Goal: Task Accomplishment & Management: Manage account settings

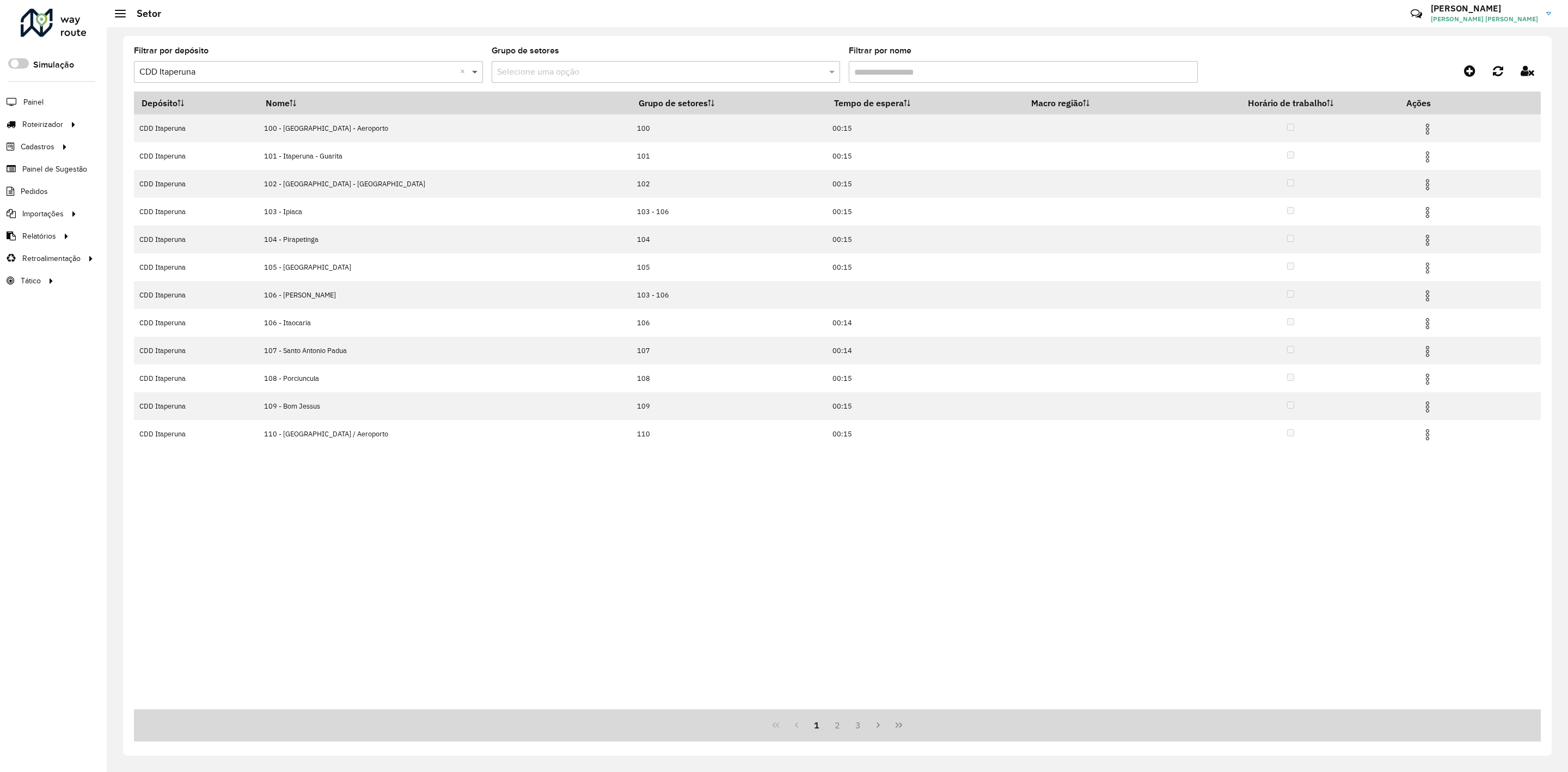
click at [477, 76] on span at bounding box center [476, 72] width 14 height 13
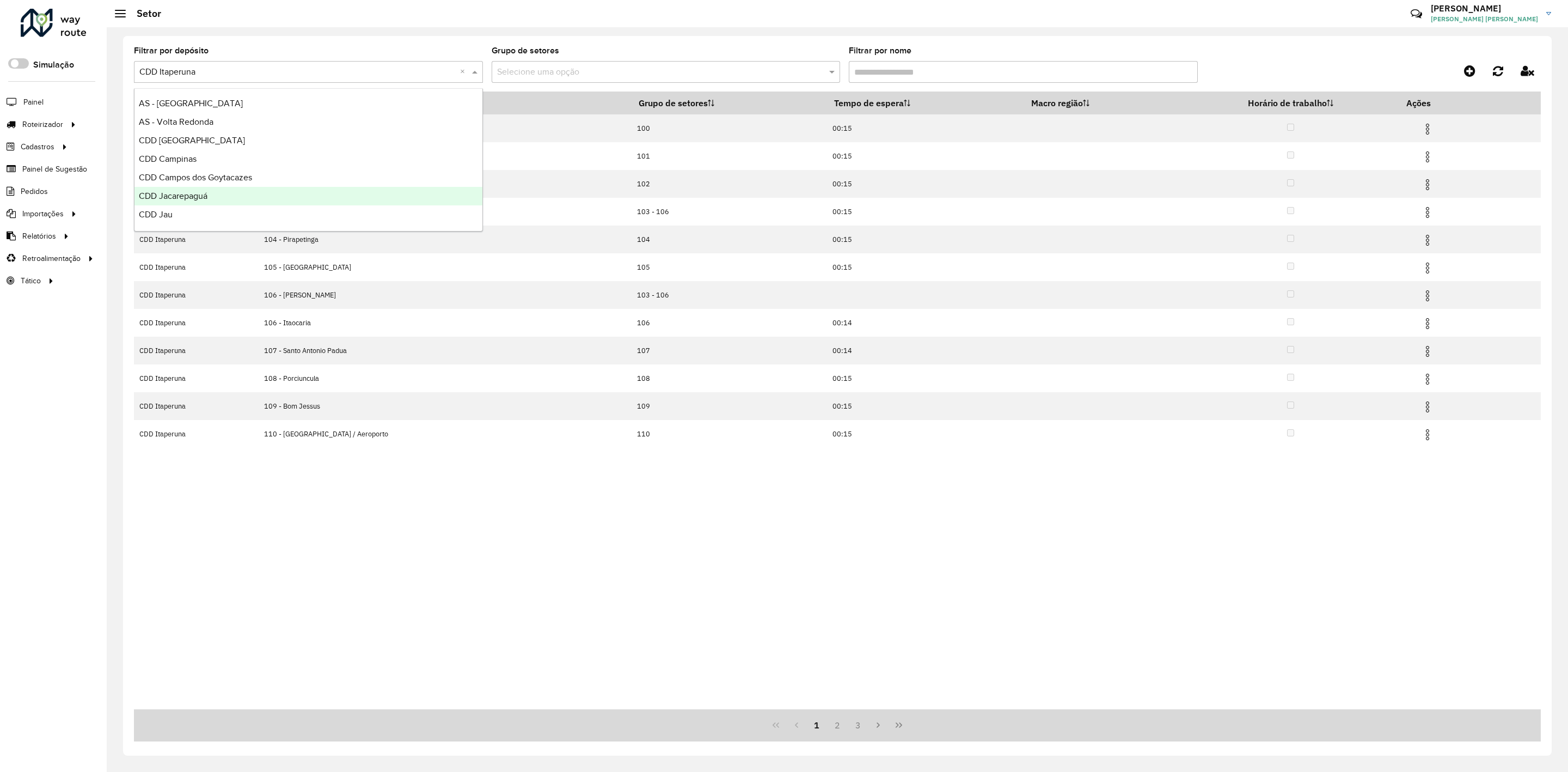
click at [264, 192] on div "CDD Jacarepaguá" at bounding box center [308, 196] width 348 height 18
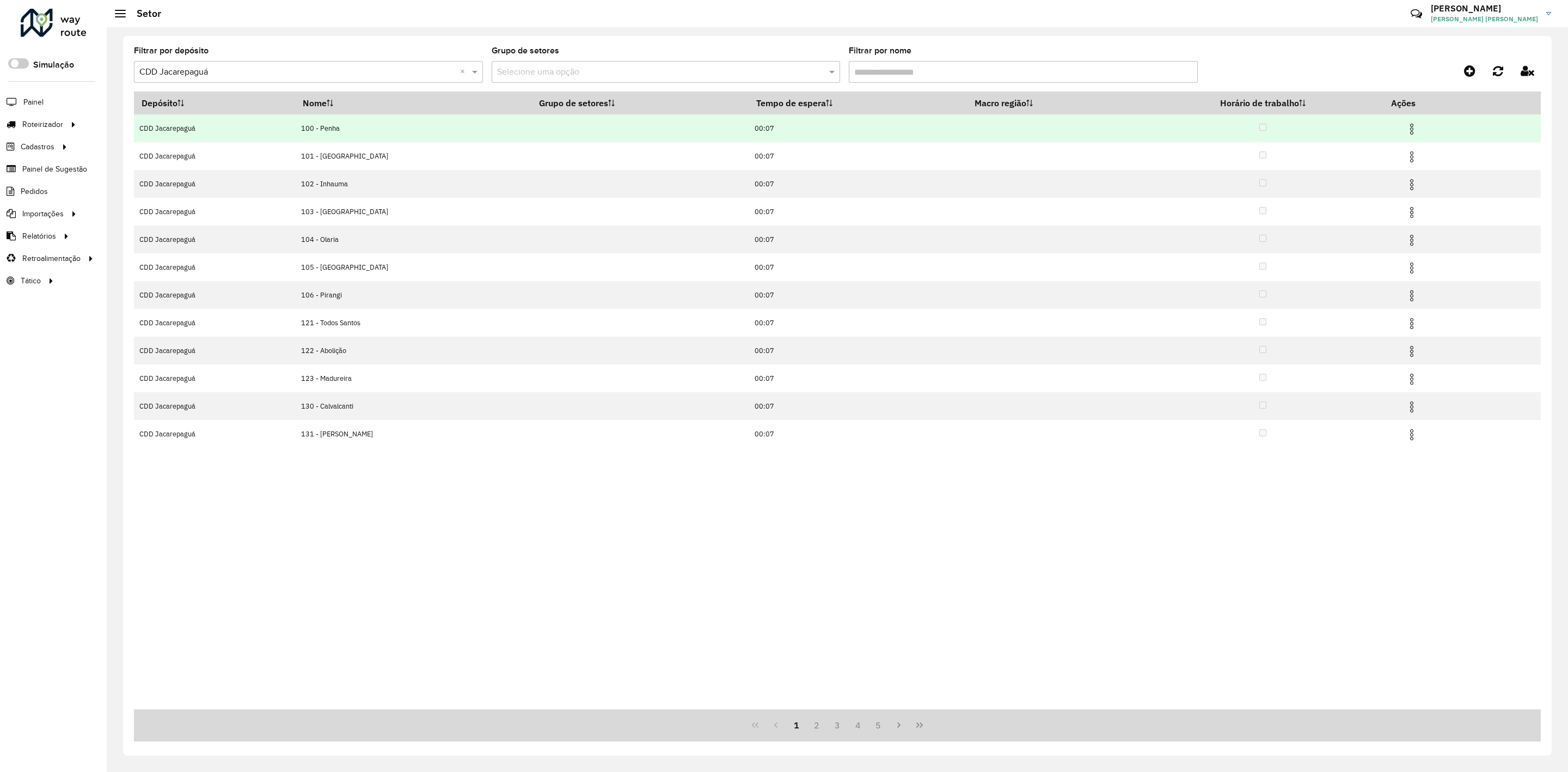
click at [1412, 126] on img at bounding box center [1412, 129] width 13 height 13
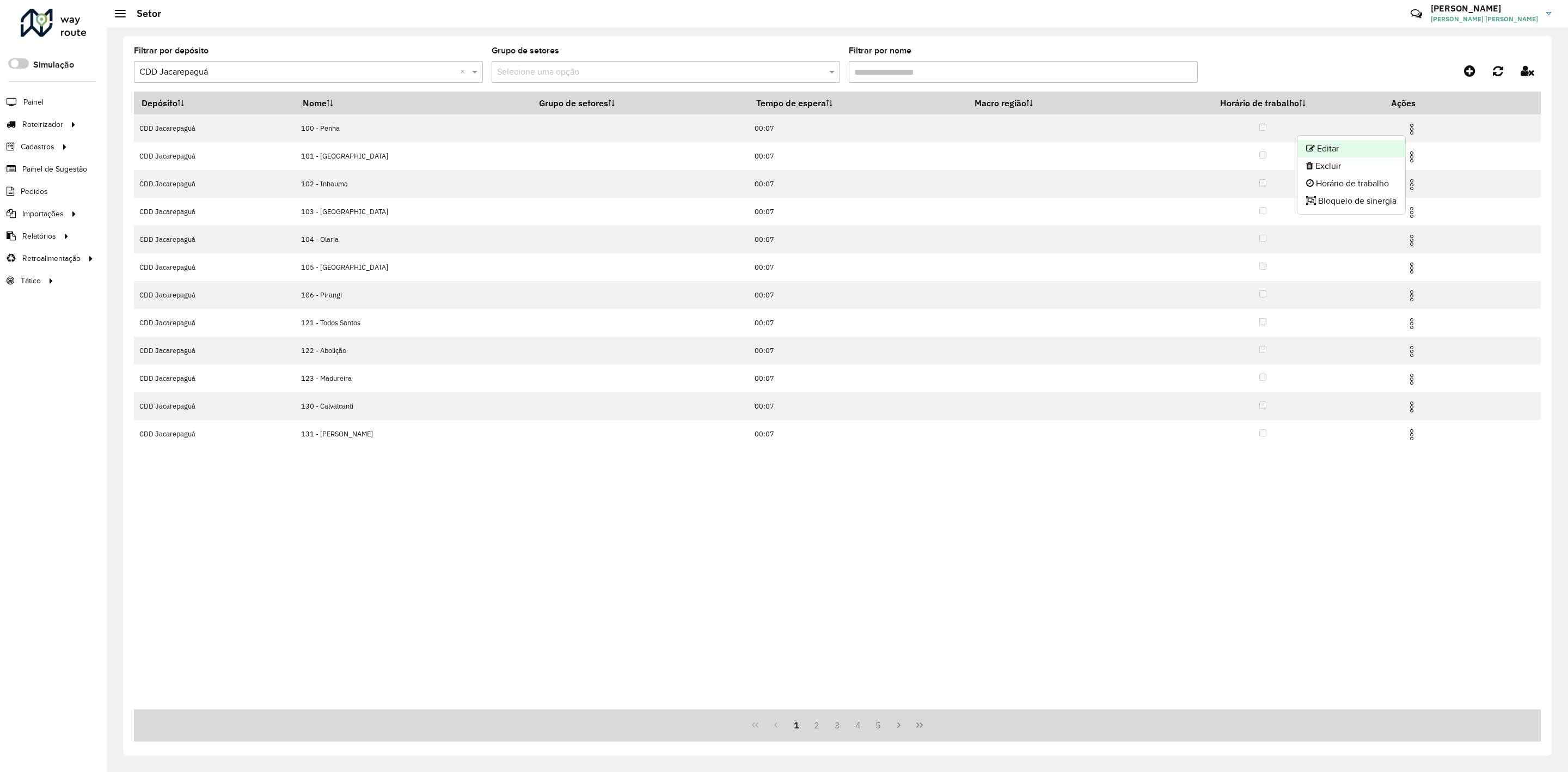
click at [1395, 148] on li "Editar" at bounding box center [1352, 149] width 108 height 18
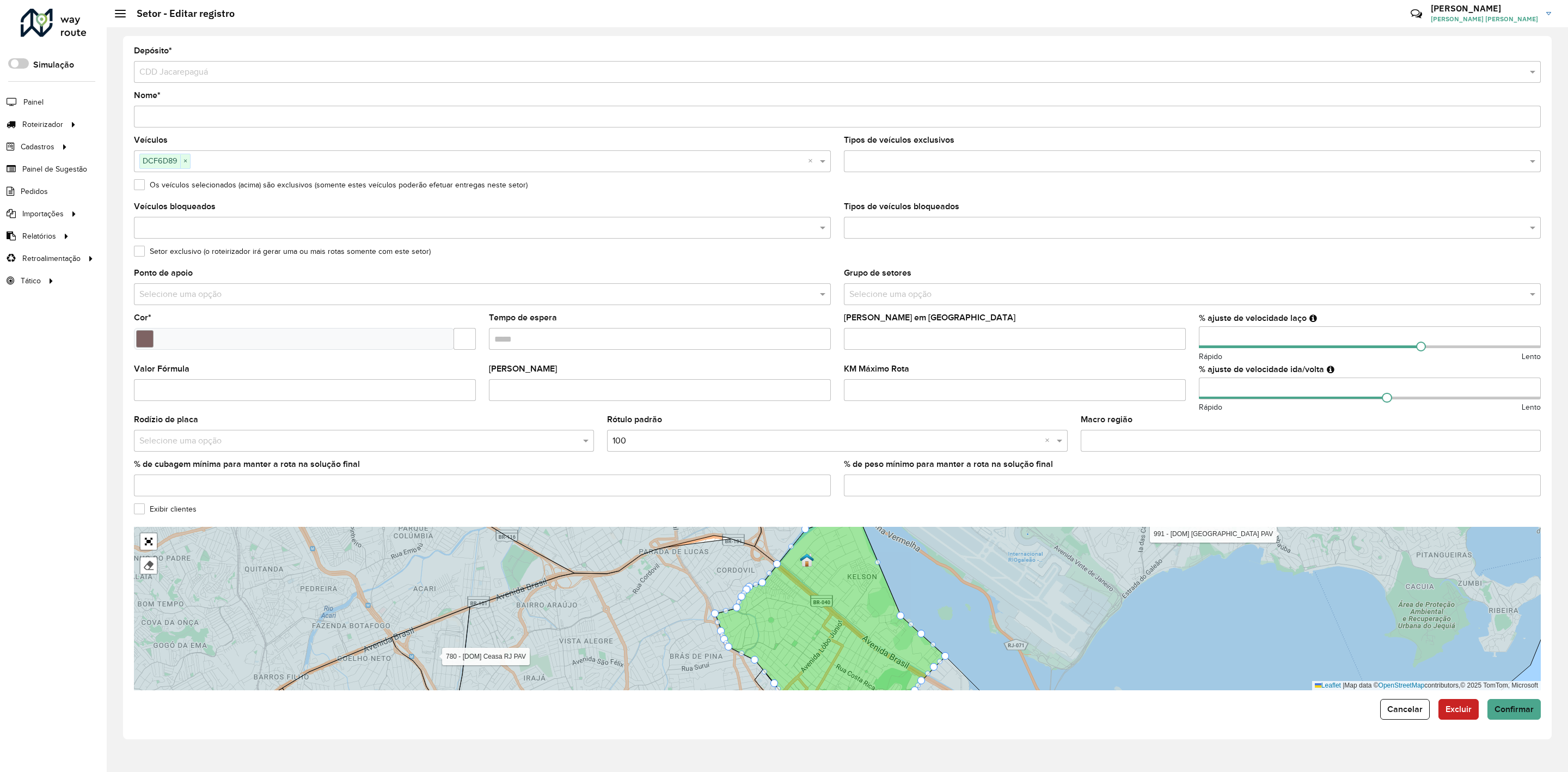
click at [1247, 333] on input "number" at bounding box center [1370, 337] width 342 height 22
type input "*"
type input "***"
click at [1236, 390] on input "number" at bounding box center [1370, 388] width 342 height 22
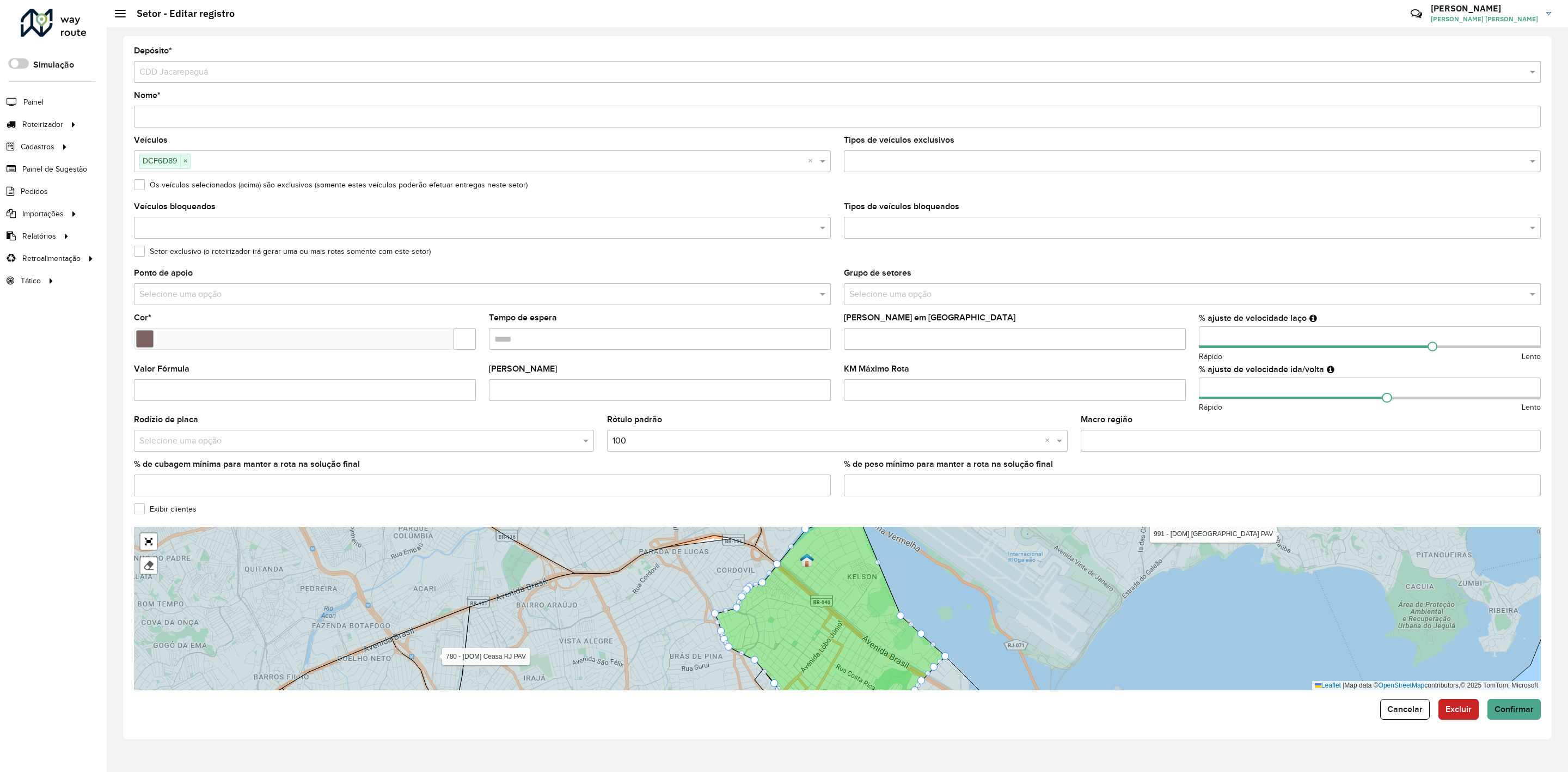
type input "*"
type input "**"
click at [1183, 423] on div "Macro região" at bounding box center [1311, 434] width 460 height 36
click at [1521, 708] on span "Confirmar" at bounding box center [1515, 709] width 39 height 10
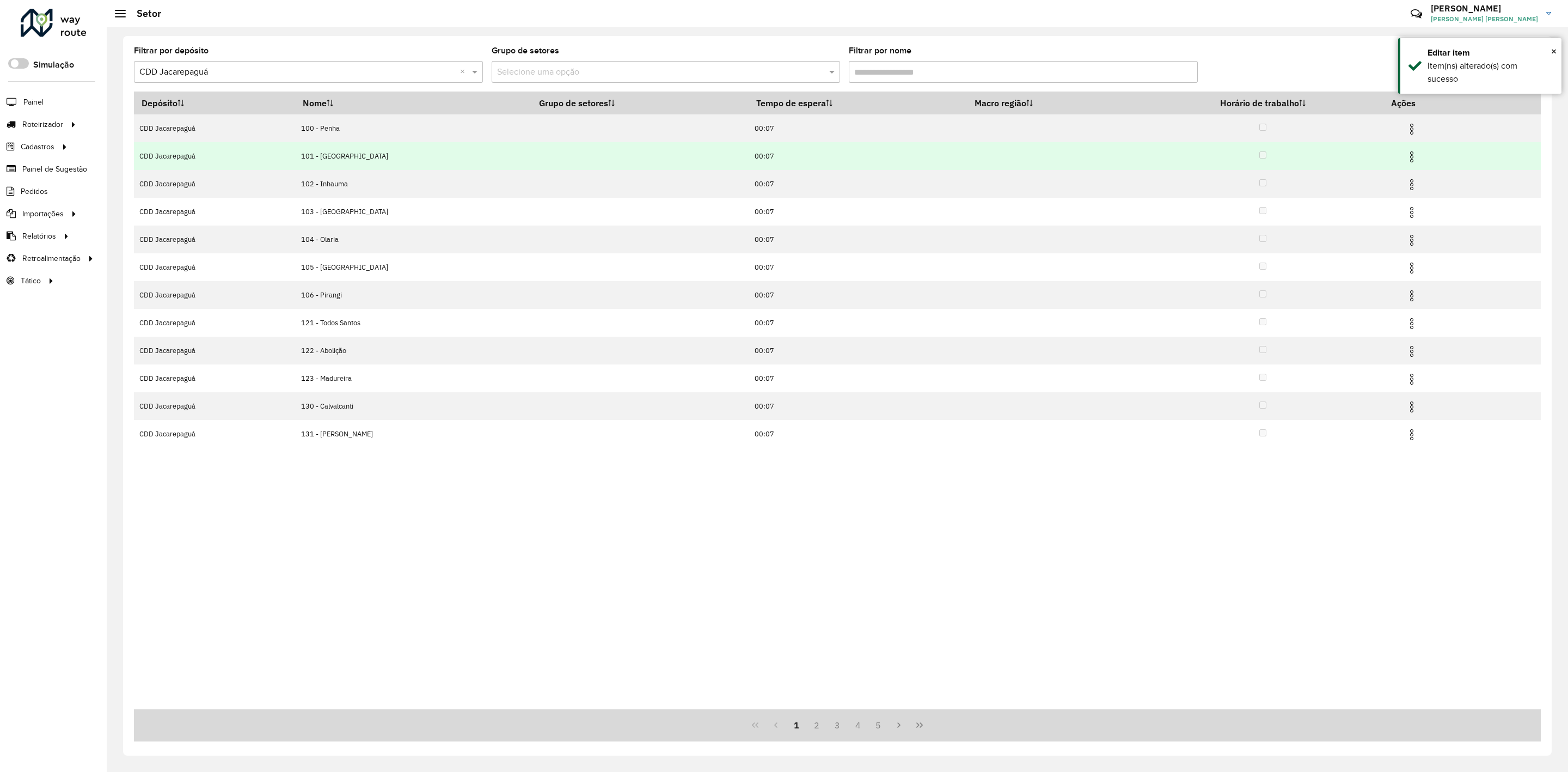
click at [1412, 152] on img at bounding box center [1412, 157] width 13 height 13
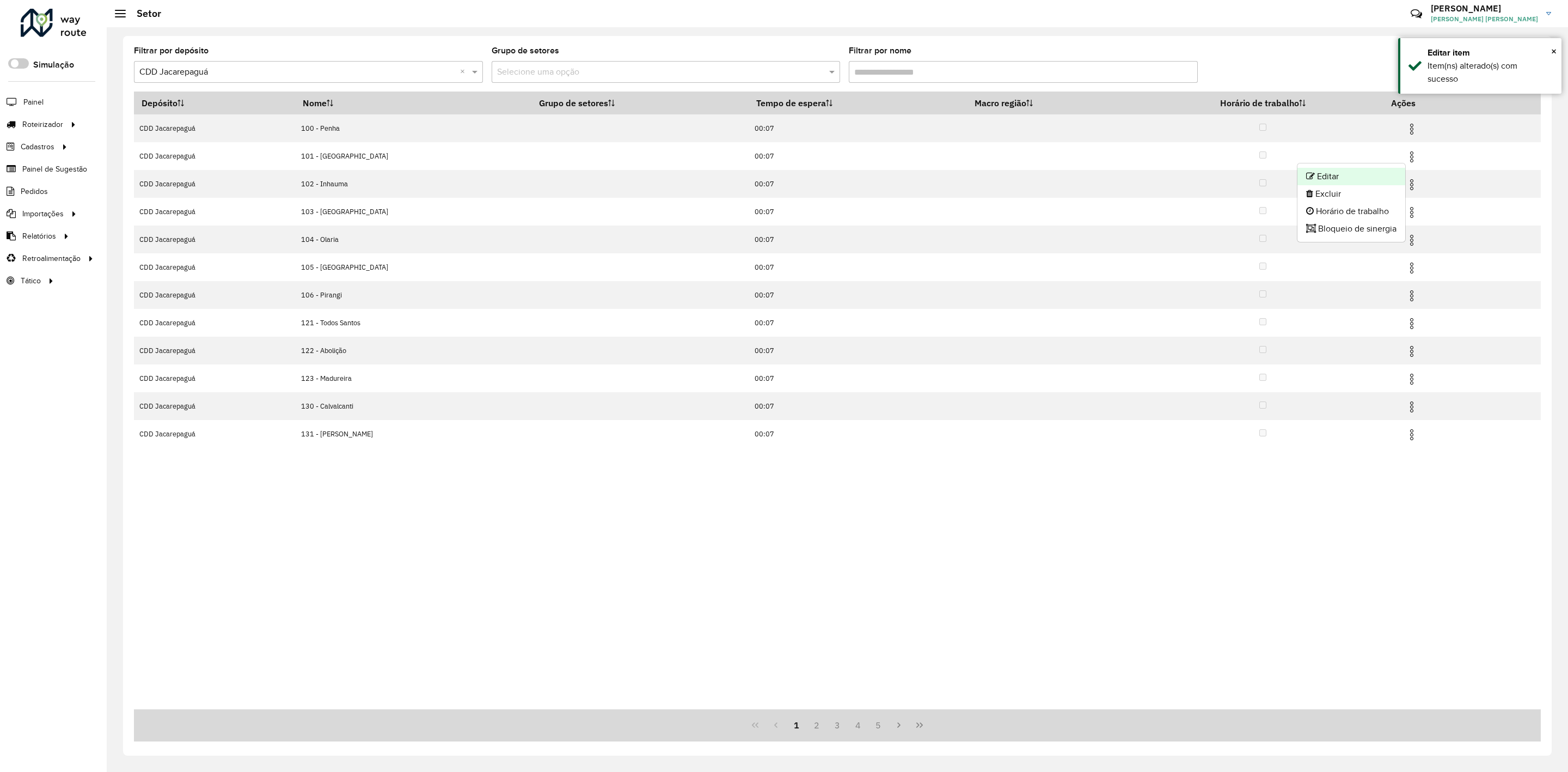
click at [1374, 170] on li "Editar" at bounding box center [1352, 177] width 108 height 18
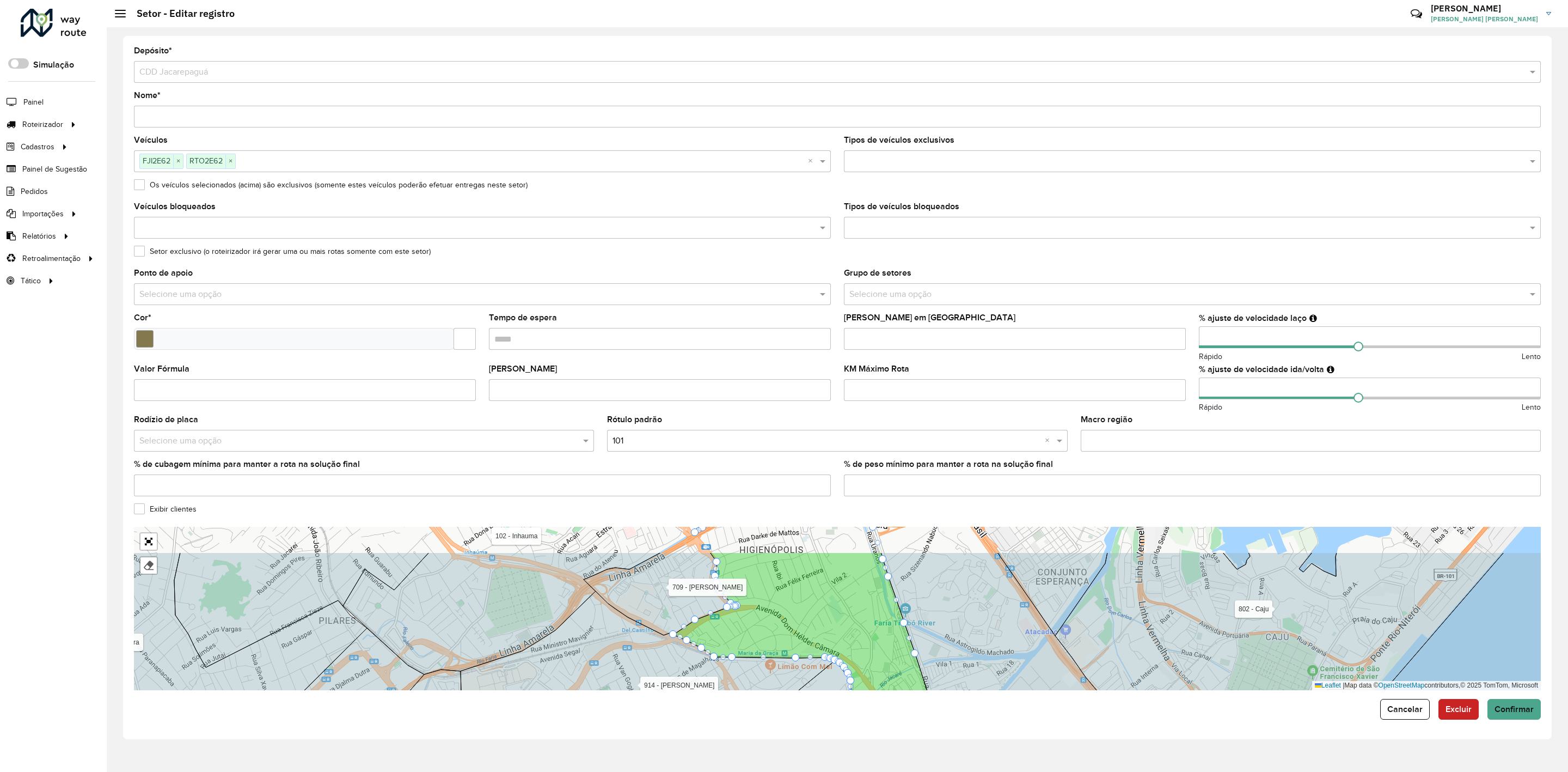
drag, startPoint x: 917, startPoint y: 591, endPoint x: 876, endPoint y: 633, distance: 58.7
click at [876, 633] on icon at bounding box center [810, 651] width 273 height 197
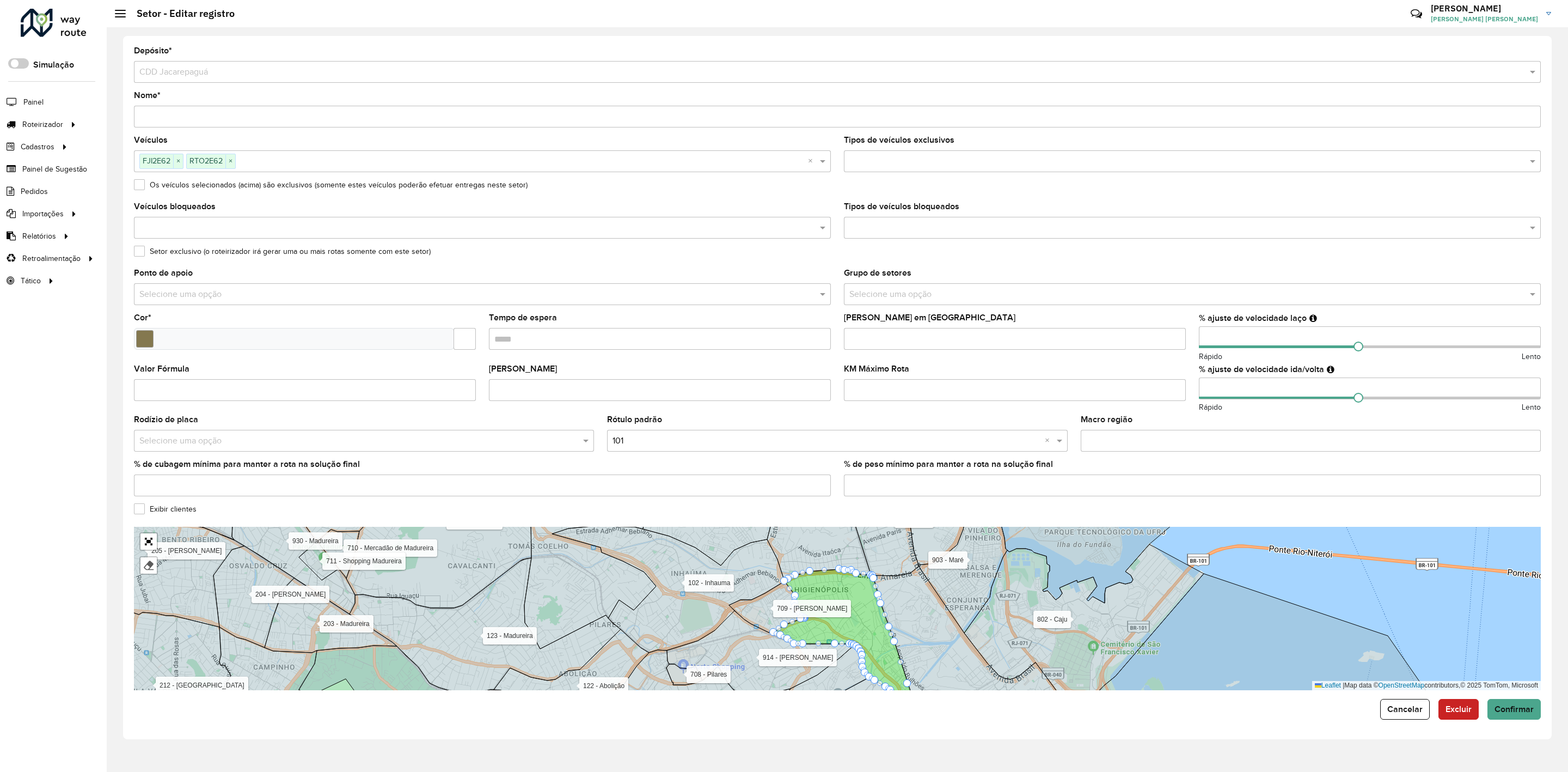
click at [1244, 334] on input "number" at bounding box center [1370, 337] width 342 height 22
type input "*"
type input "**"
drag, startPoint x: 1234, startPoint y: 393, endPoint x: 1189, endPoint y: 394, distance: 45.0
click at [1189, 394] on formly-group "Veículos FJI2E62 × RTO2E62 × × Tipos de veículos exclusivos Os veículos selecio…" at bounding box center [837, 320] width 1420 height 368
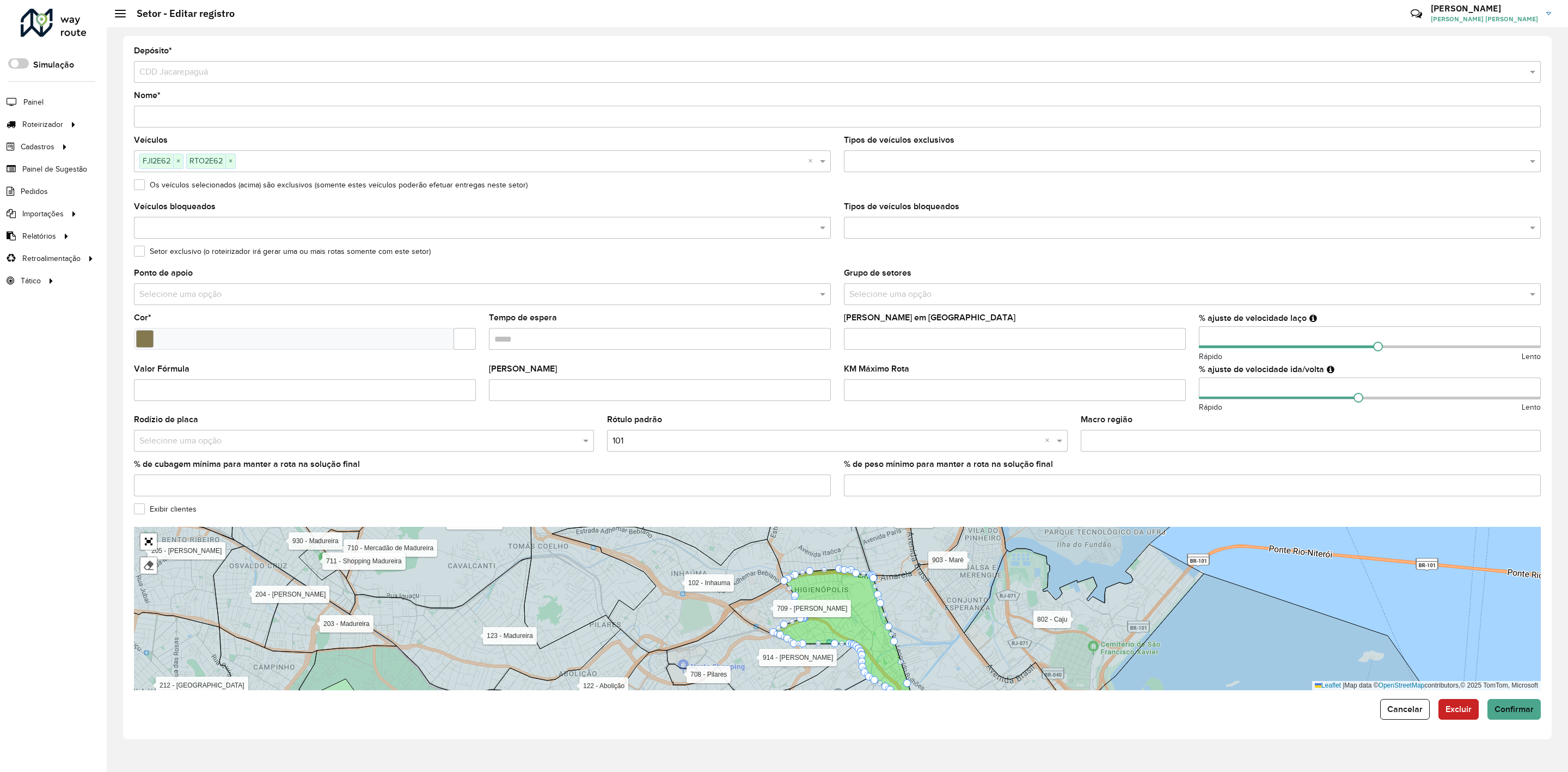
type input "**"
click at [1185, 371] on div "KM Máximo Rota" at bounding box center [1015, 382] width 342 height 36
click at [1523, 713] on span "Confirmar" at bounding box center [1515, 709] width 39 height 10
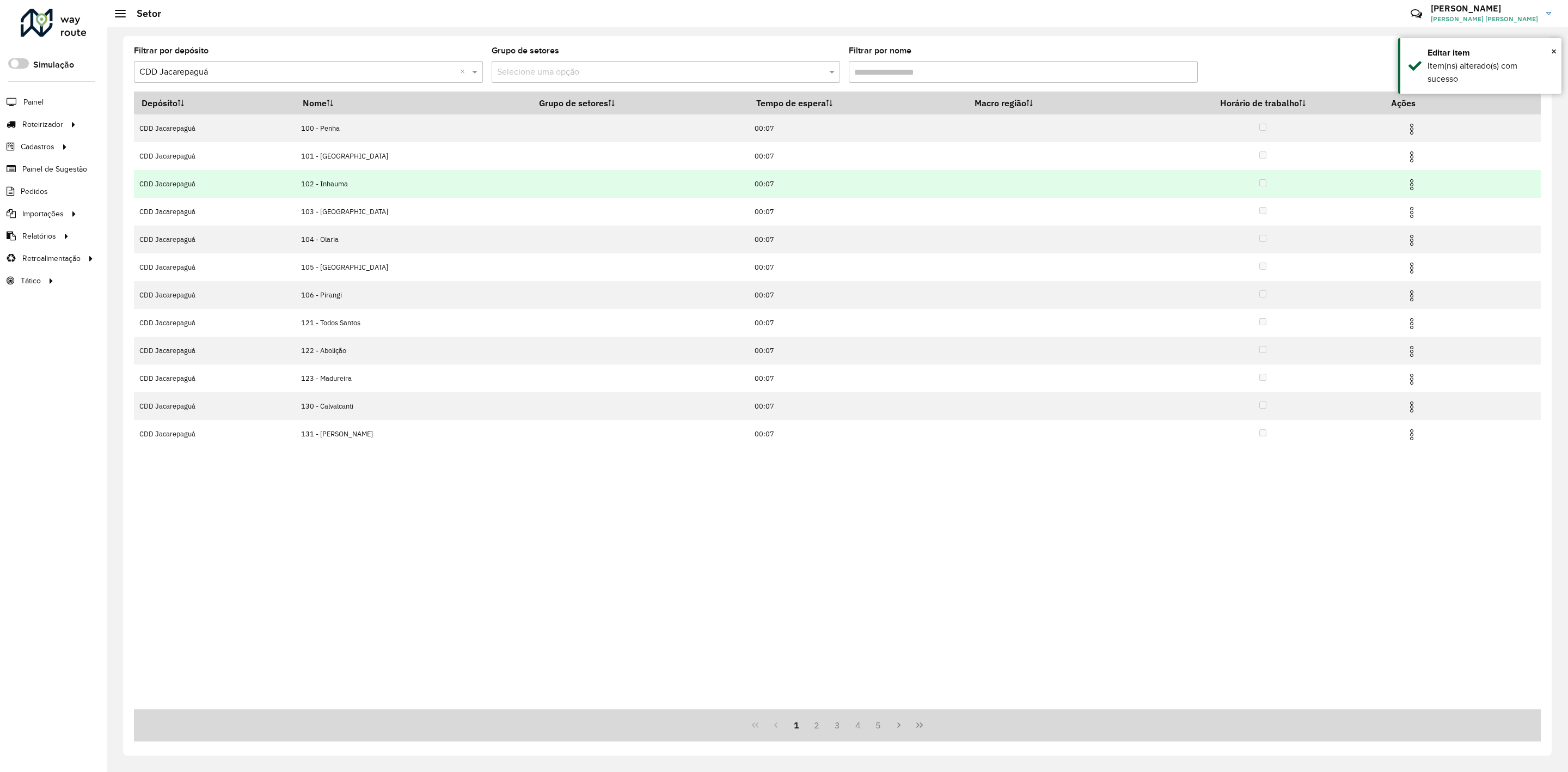
click at [1410, 182] on img at bounding box center [1412, 185] width 13 height 13
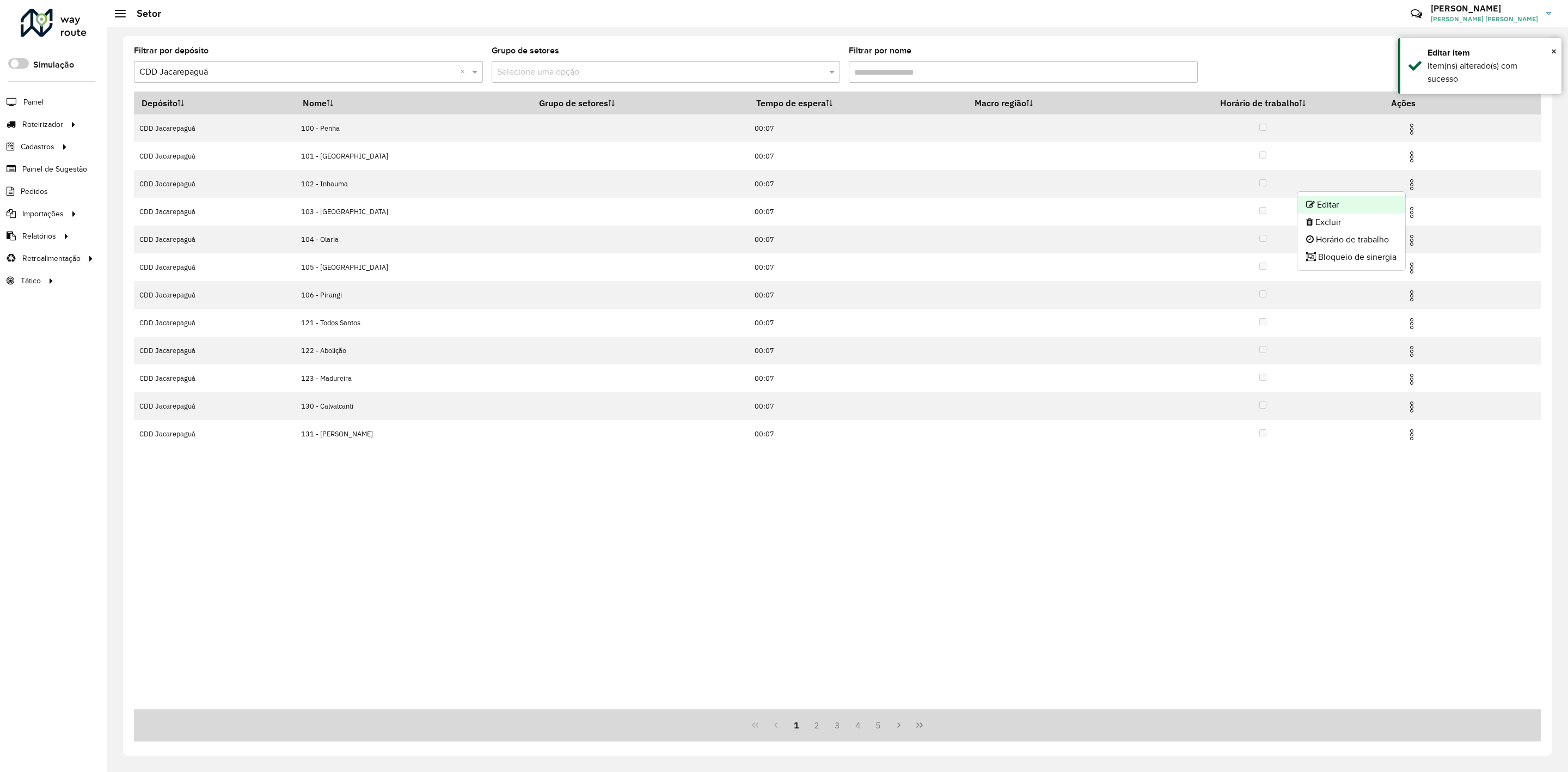
click at [1369, 203] on li "Editar" at bounding box center [1352, 205] width 108 height 18
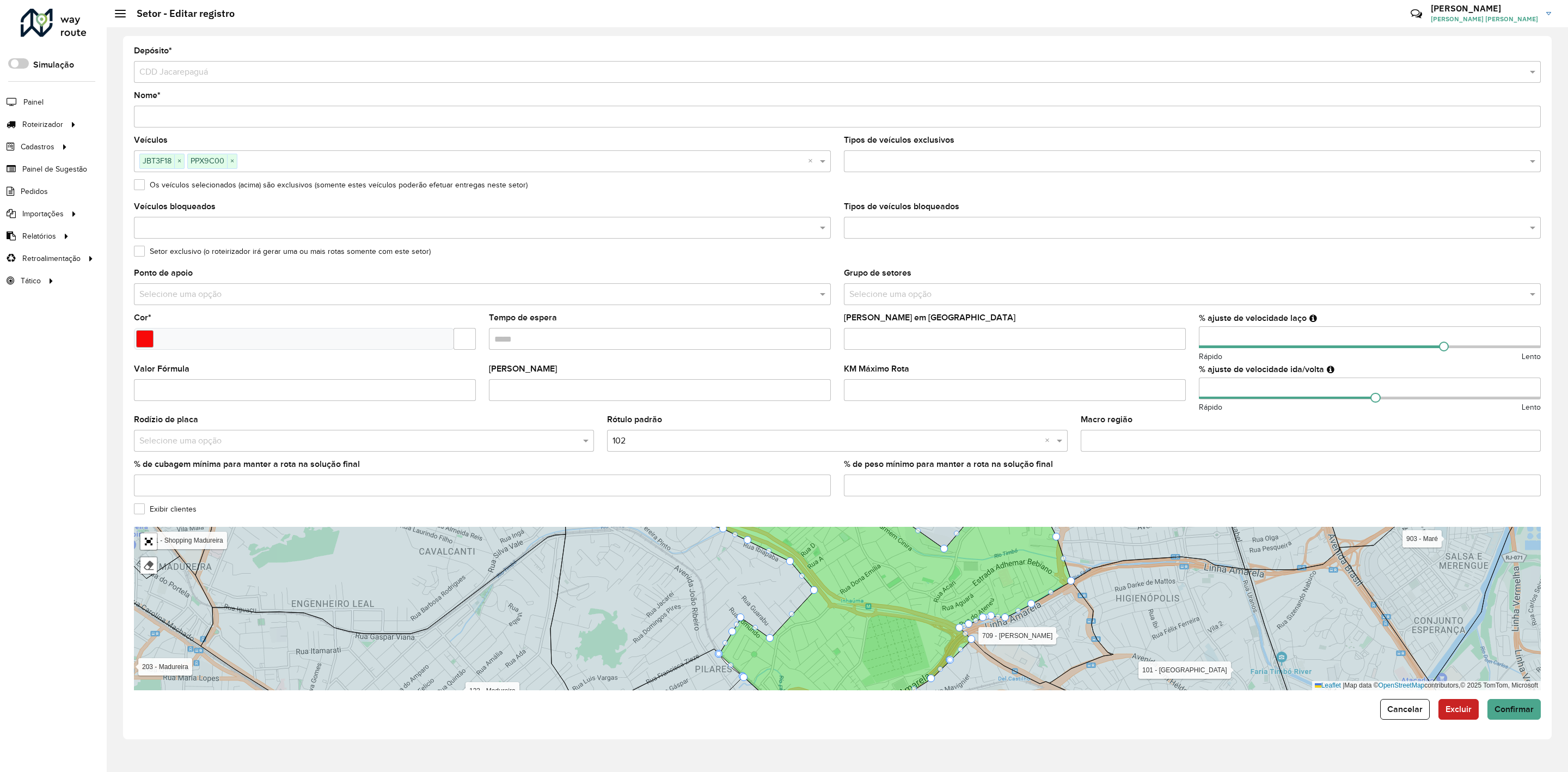
click at [1238, 388] on input "number" at bounding box center [1370, 388] width 342 height 22
type input "*"
type input "**"
click at [1173, 420] on div "Macro região" at bounding box center [1311, 434] width 460 height 36
click at [1499, 711] on span "Confirmar" at bounding box center [1515, 709] width 39 height 10
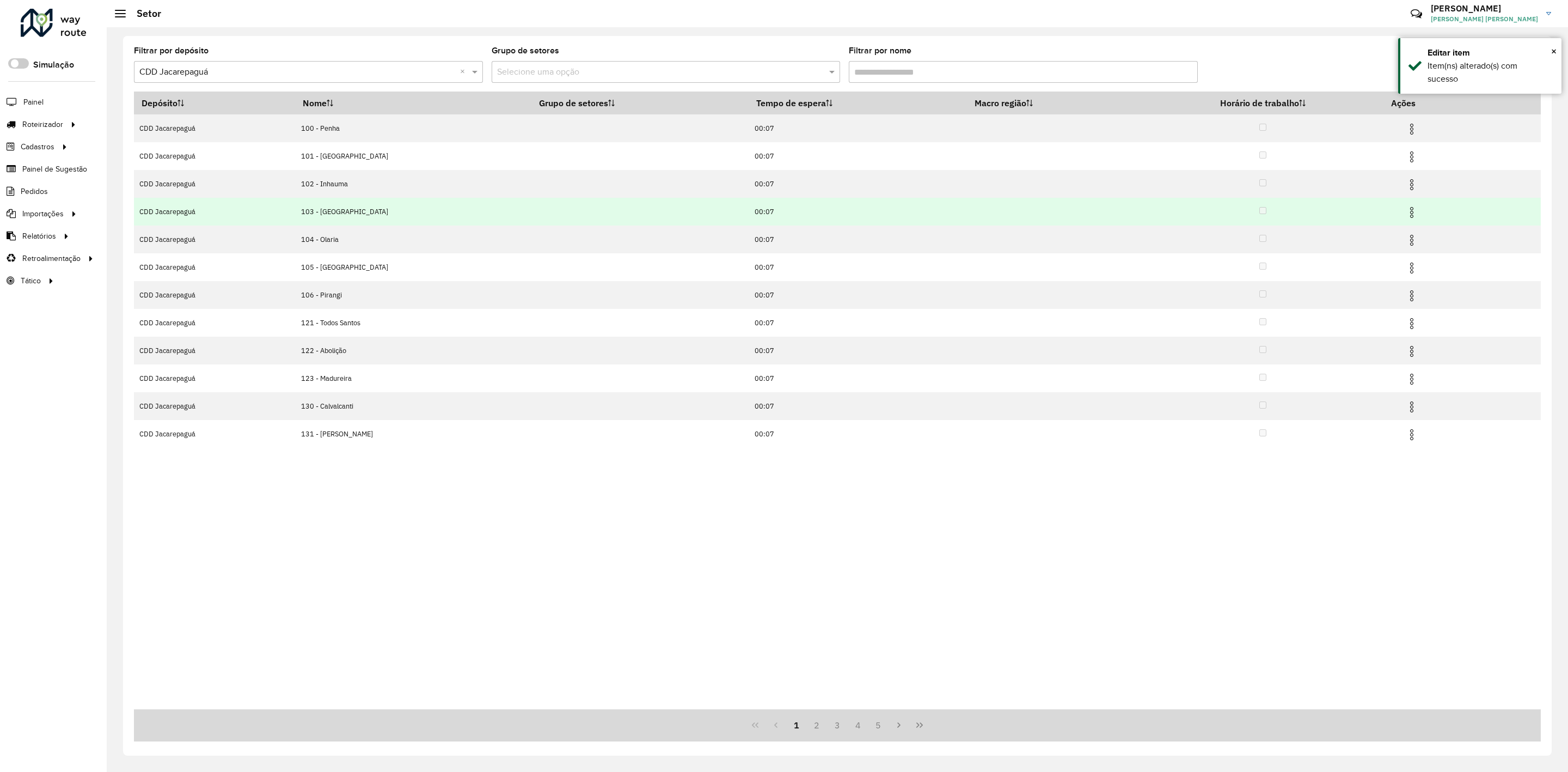
click at [1412, 208] on img at bounding box center [1412, 213] width 13 height 13
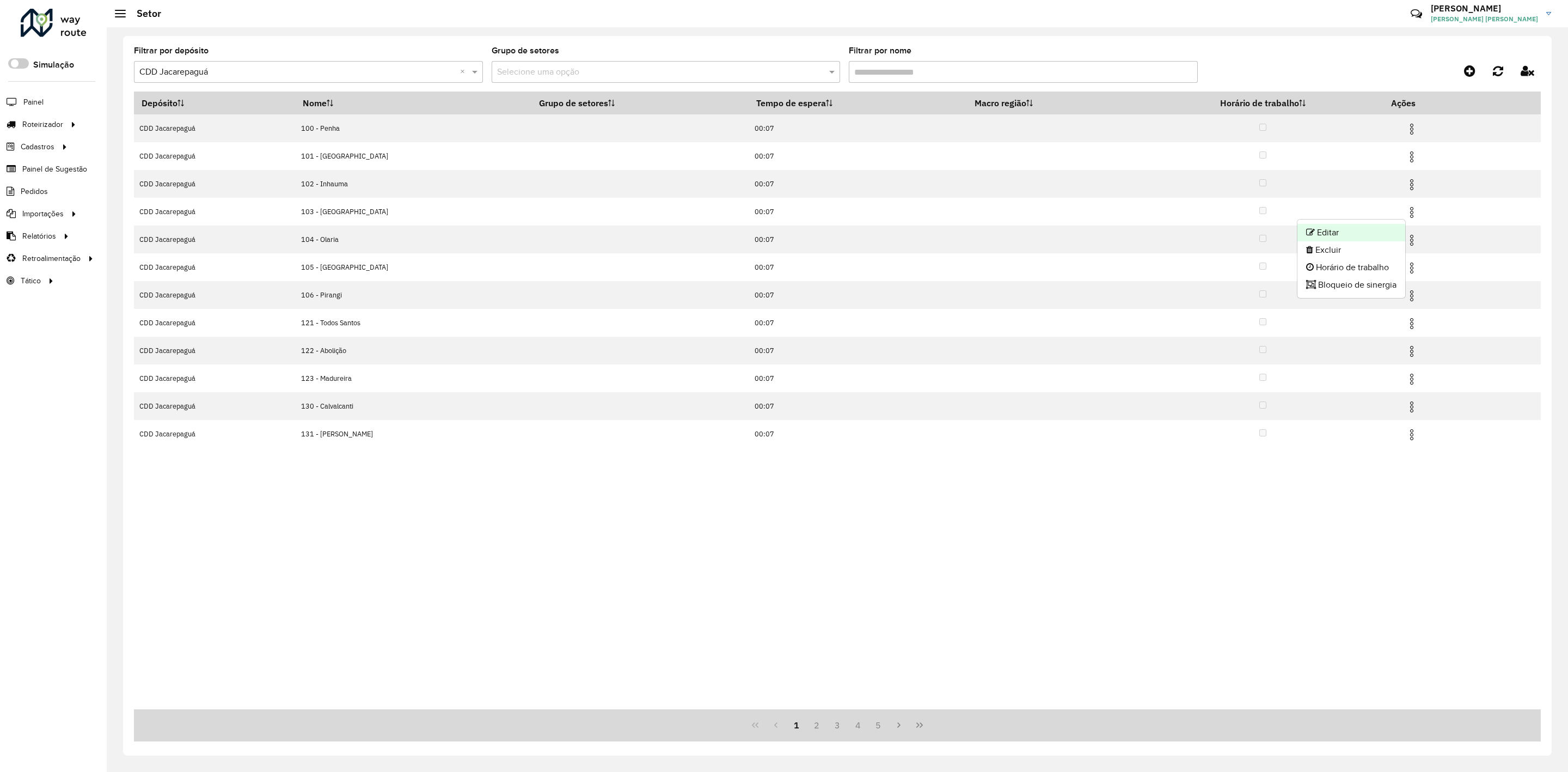
click at [1396, 224] on li "Editar" at bounding box center [1352, 232] width 108 height 18
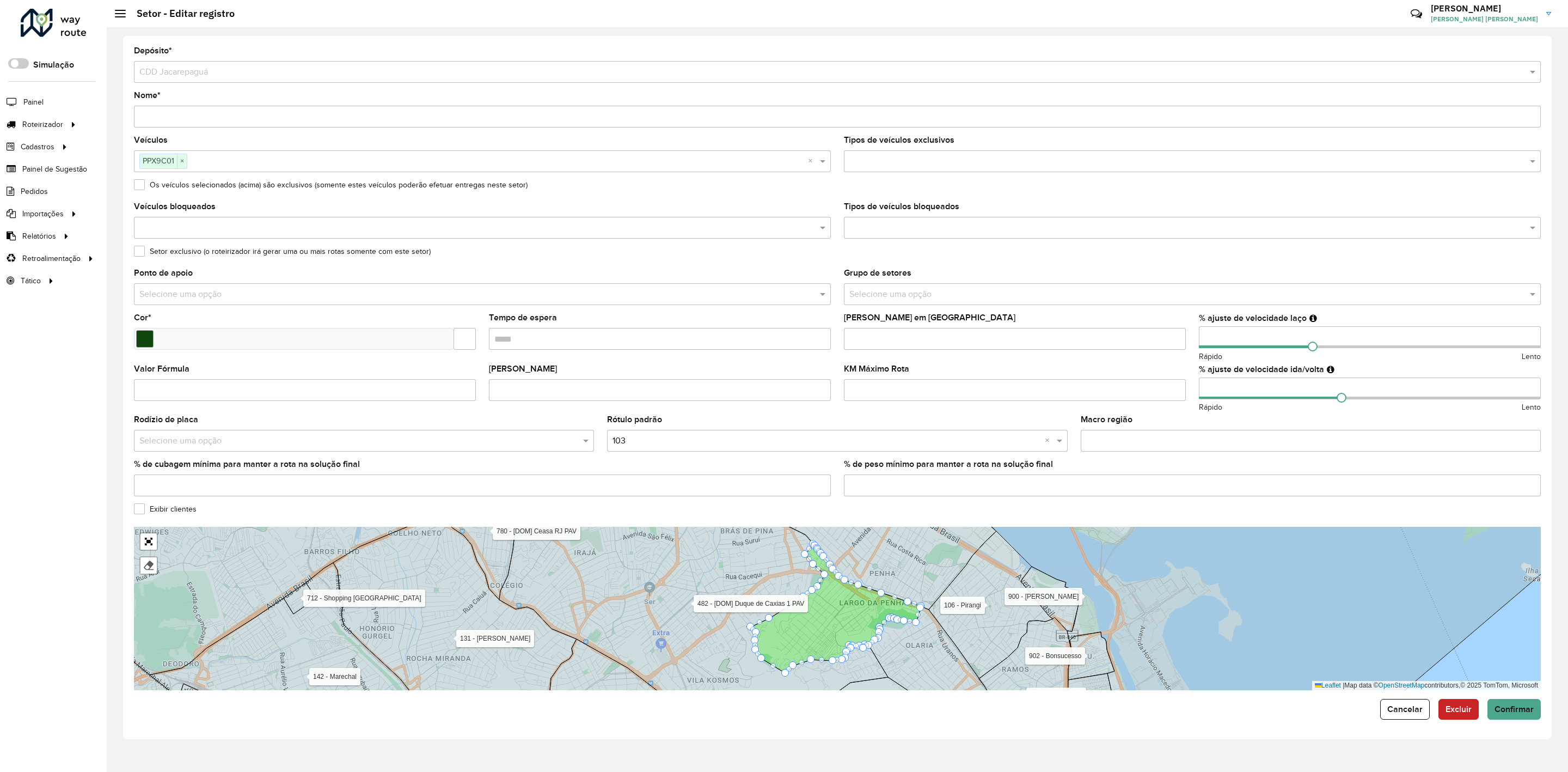
click at [1222, 330] on input "number" at bounding box center [1370, 337] width 342 height 22
type input "*"
click at [1187, 368] on formly-field "KM Máximo Rota" at bounding box center [1015, 390] width 355 height 51
click at [1410, 711] on span "Cancelar" at bounding box center [1405, 709] width 35 height 10
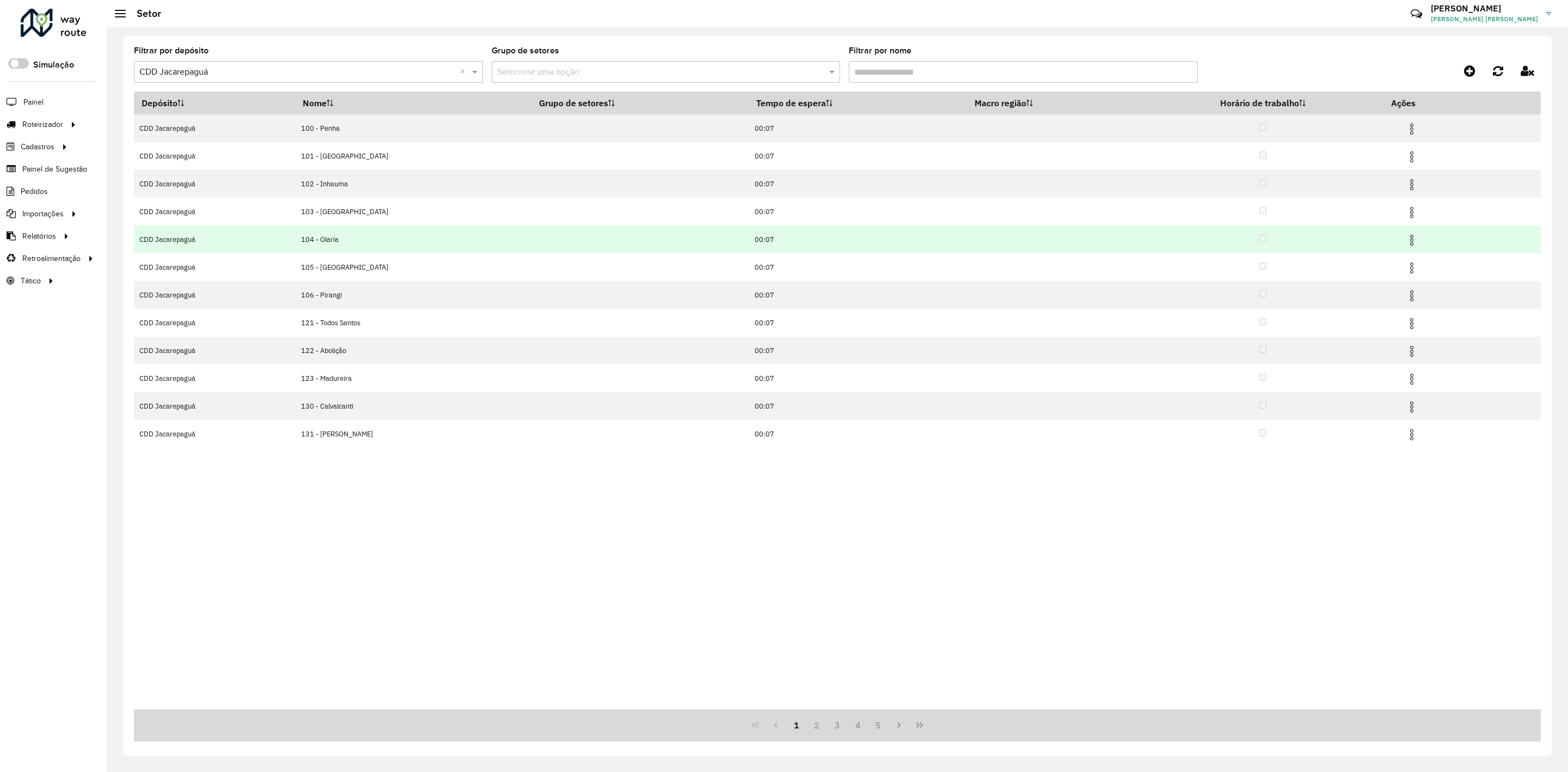
click at [1410, 241] on img at bounding box center [1412, 241] width 13 height 13
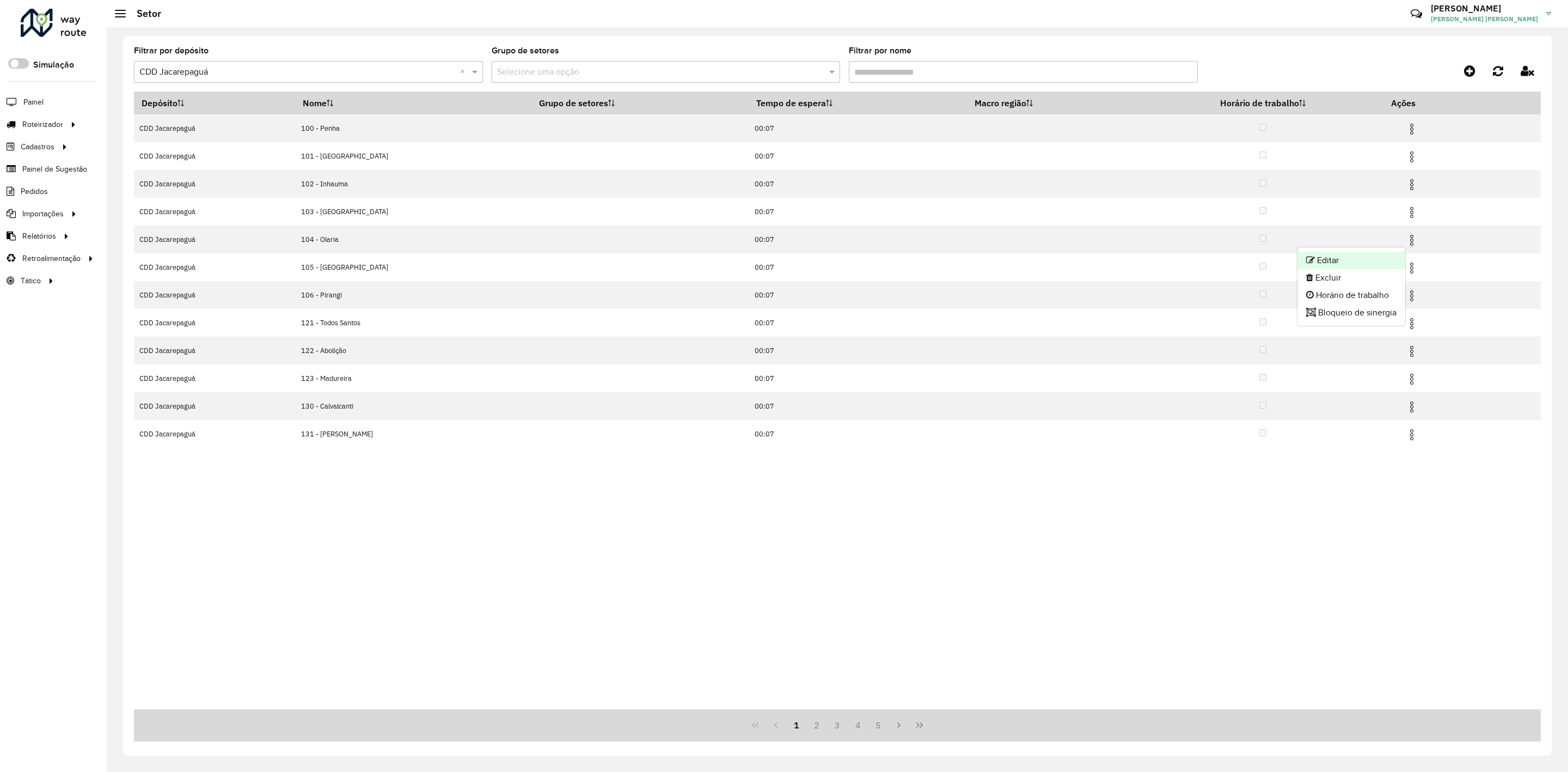
click at [1384, 257] on li "Editar" at bounding box center [1352, 260] width 108 height 18
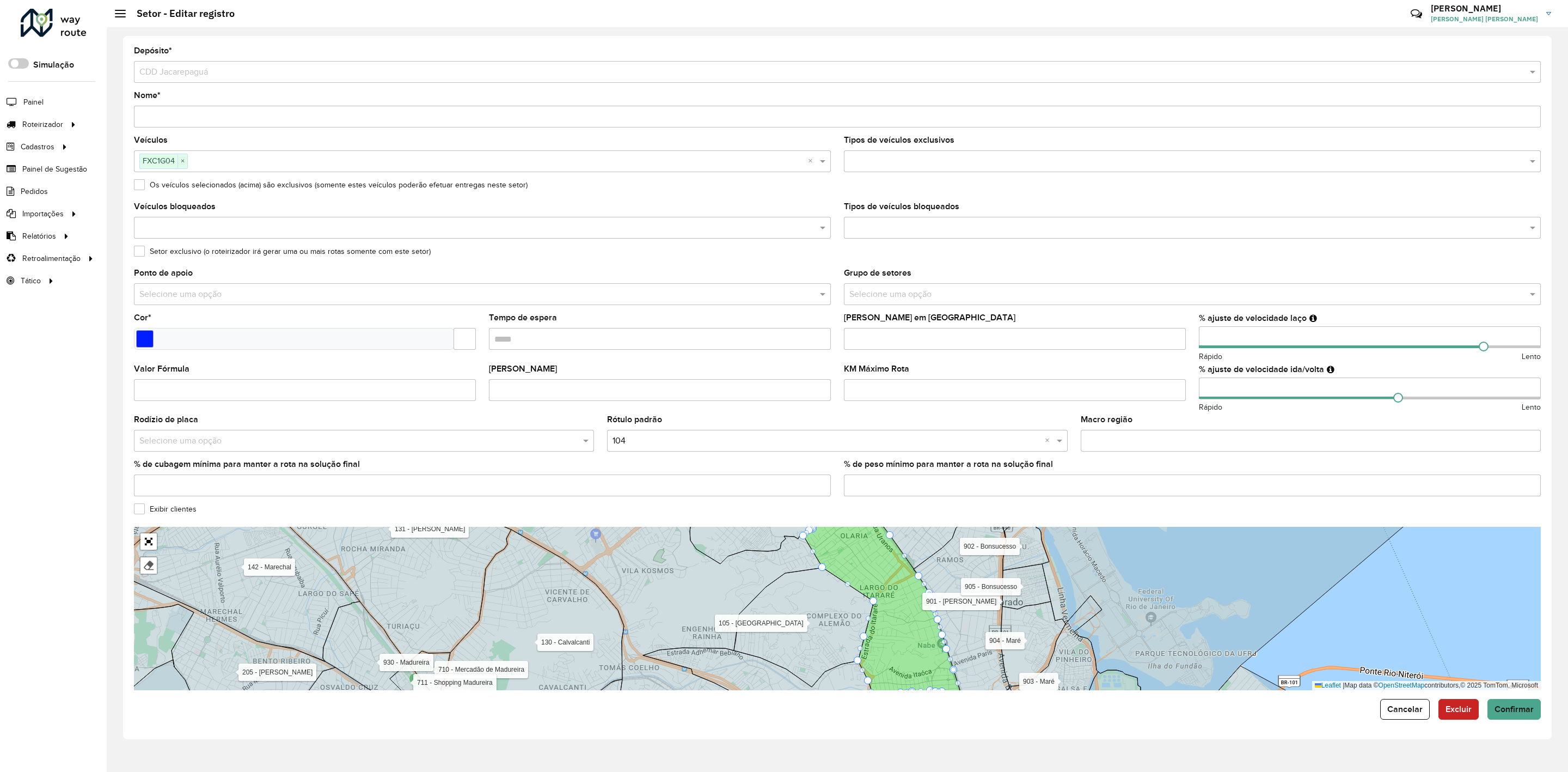
drag, startPoint x: 907, startPoint y: 623, endPoint x: 848, endPoint y: 621, distance: 59.0
click at [855, 621] on icon at bounding box center [804, 627] width 140 height 119
drag, startPoint x: 823, startPoint y: 618, endPoint x: 821, endPoint y: 627, distance: 9.2
click at [822, 627] on icon at bounding box center [800, 627] width 140 height 119
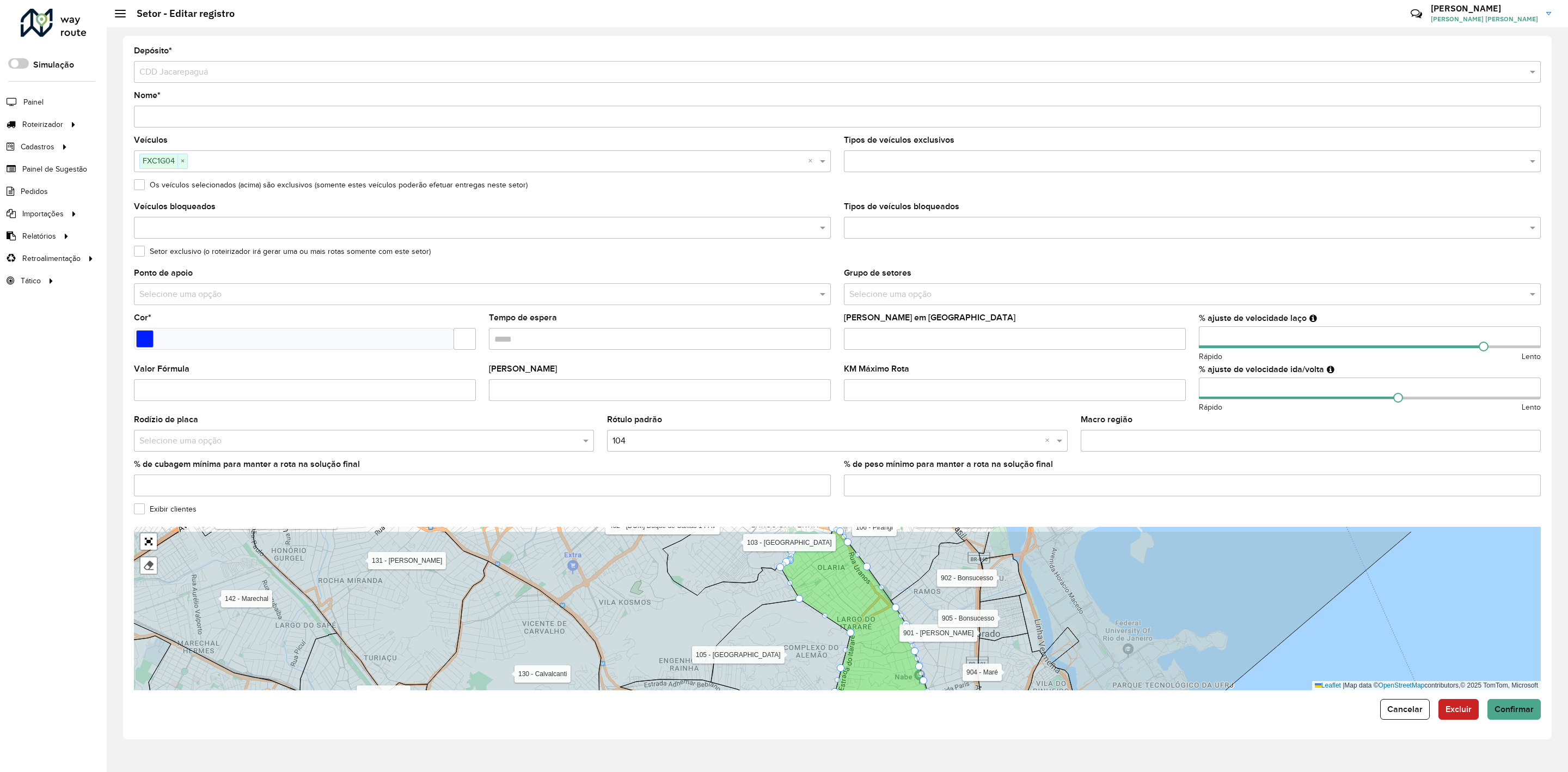
drag, startPoint x: 821, startPoint y: 627, endPoint x: 804, endPoint y: 649, distance: 27.8
click at [804, 649] on icon at bounding box center [781, 659] width 140 height 119
click at [802, 651] on icon at bounding box center [781, 654] width 140 height 108
click at [797, 664] on icon at bounding box center [780, 654] width 140 height 106
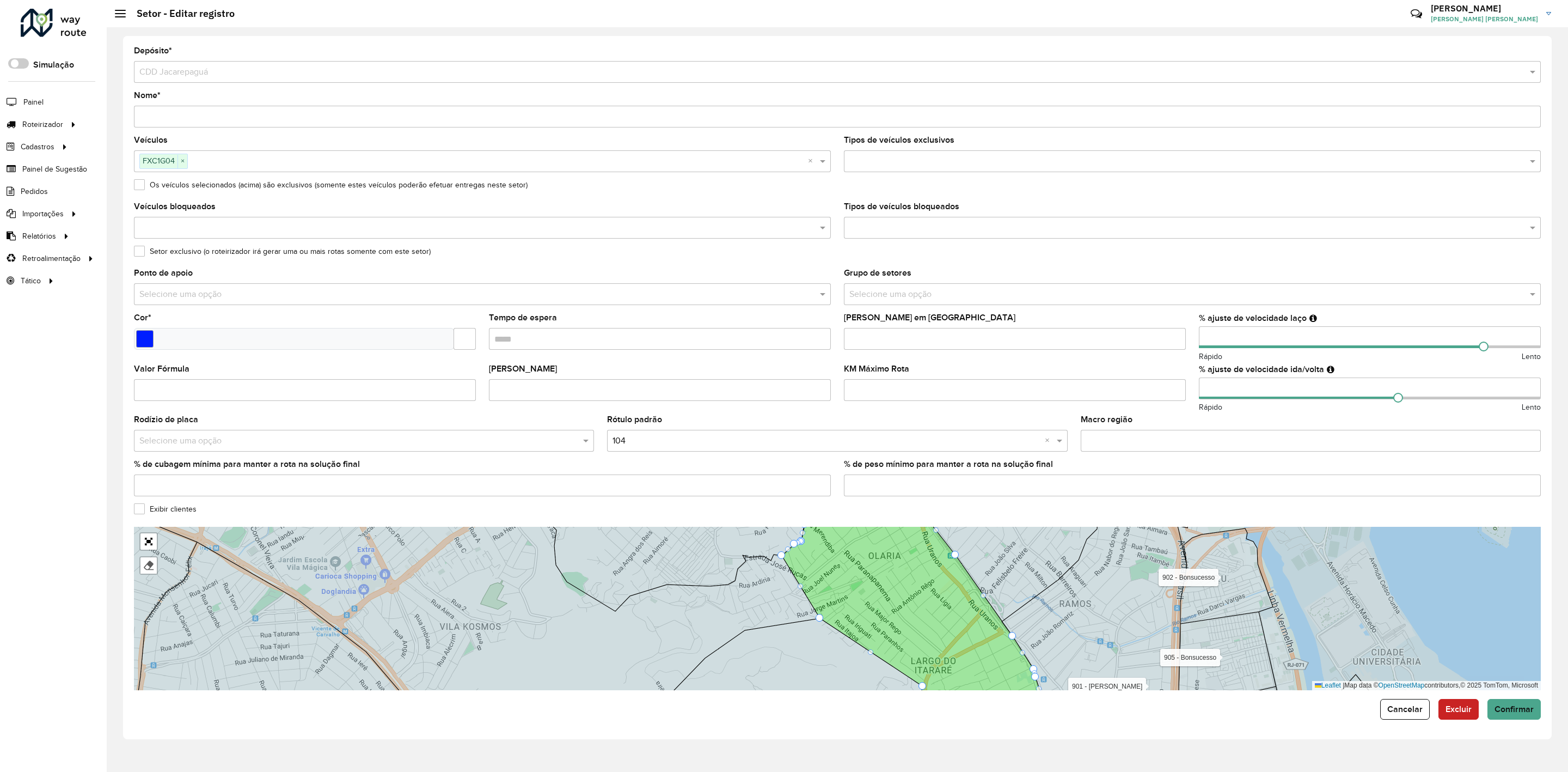
drag, startPoint x: 776, startPoint y: 597, endPoint x: 756, endPoint y: 624, distance: 33.6
click at [764, 617] on icon at bounding box center [478, 608] width 684 height 197
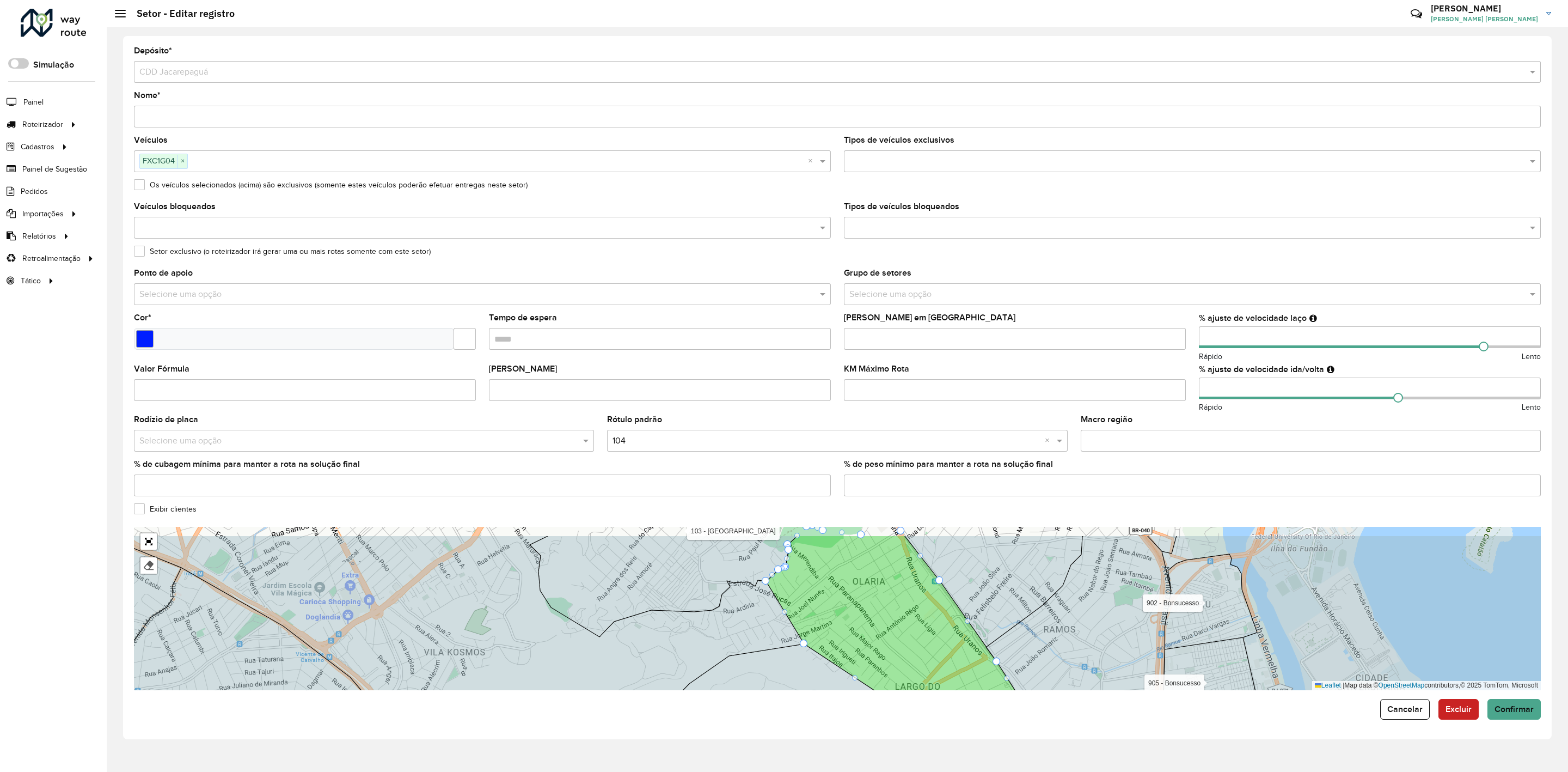
drag, startPoint x: 704, startPoint y: 666, endPoint x: 683, endPoint y: 683, distance: 27.0
click at [683, 683] on icon at bounding box center [463, 635] width 684 height 197
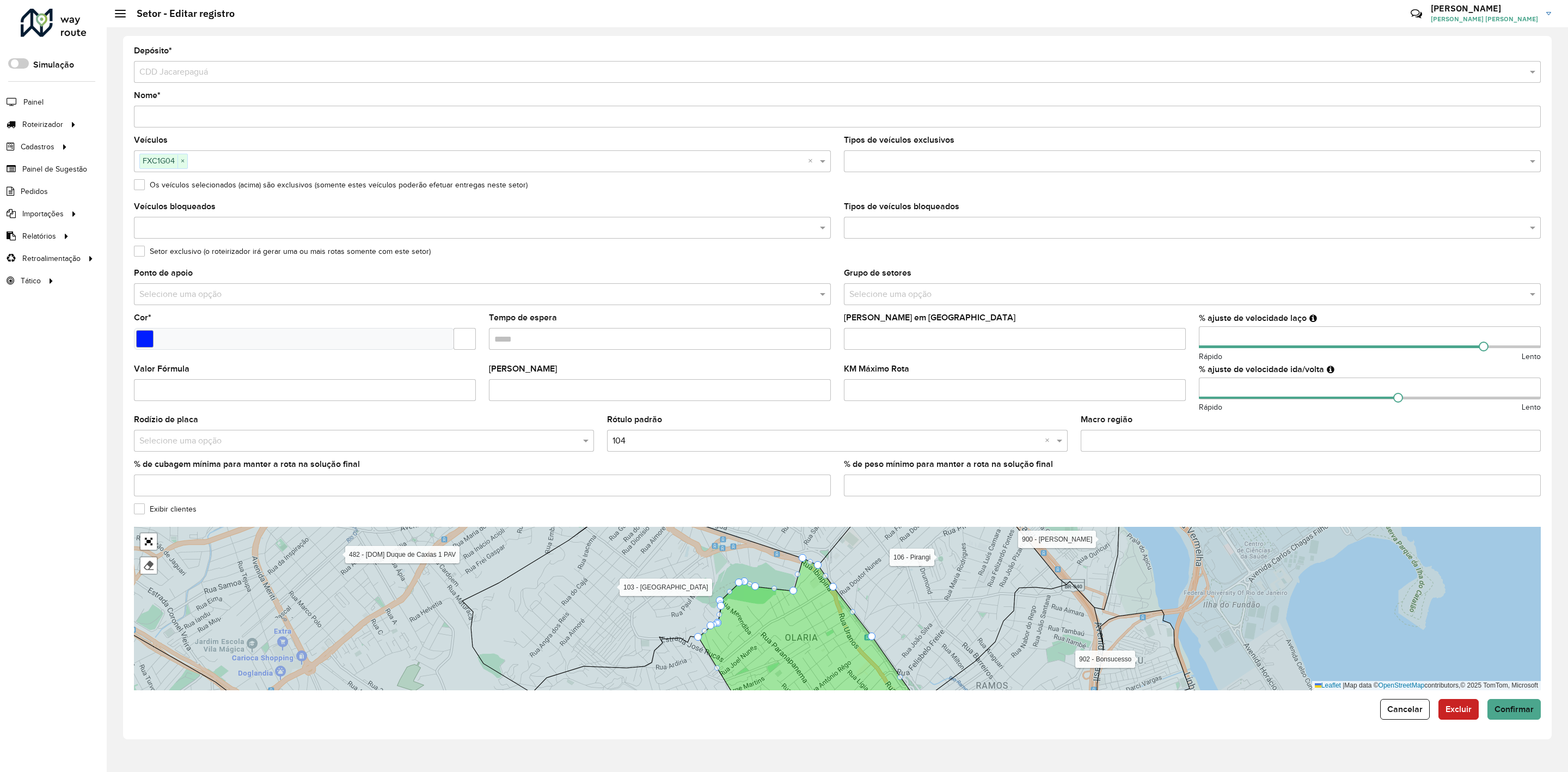
drag, startPoint x: 634, startPoint y: 632, endPoint x: 650, endPoint y: 611, distance: 26.4
click at [650, 611] on icon at bounding box center [633, 600] width 340 height 185
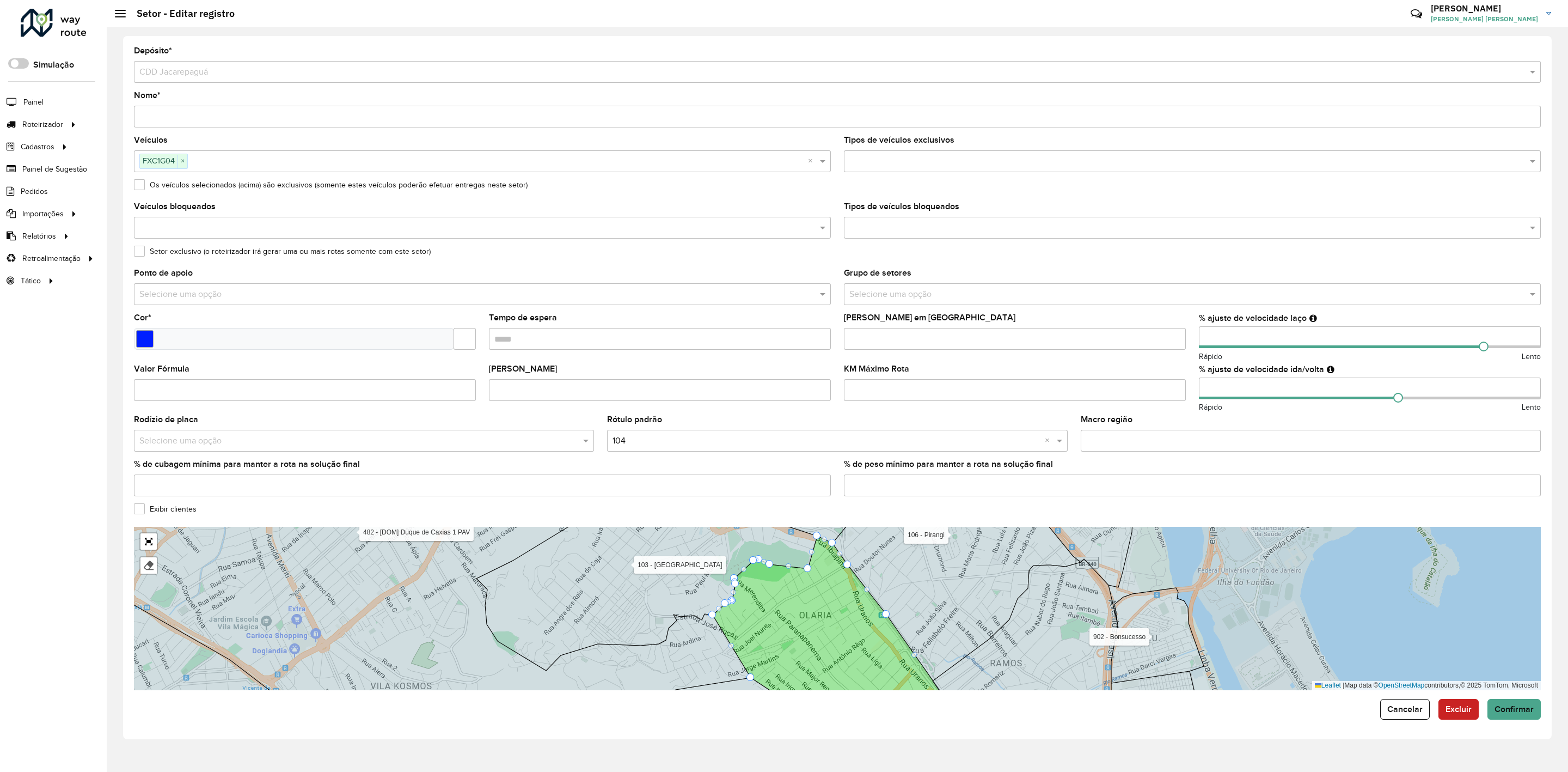
click at [649, 612] on icon at bounding box center [647, 589] width 340 height 162
click at [1402, 714] on span "Cancelar" at bounding box center [1405, 709] width 35 height 10
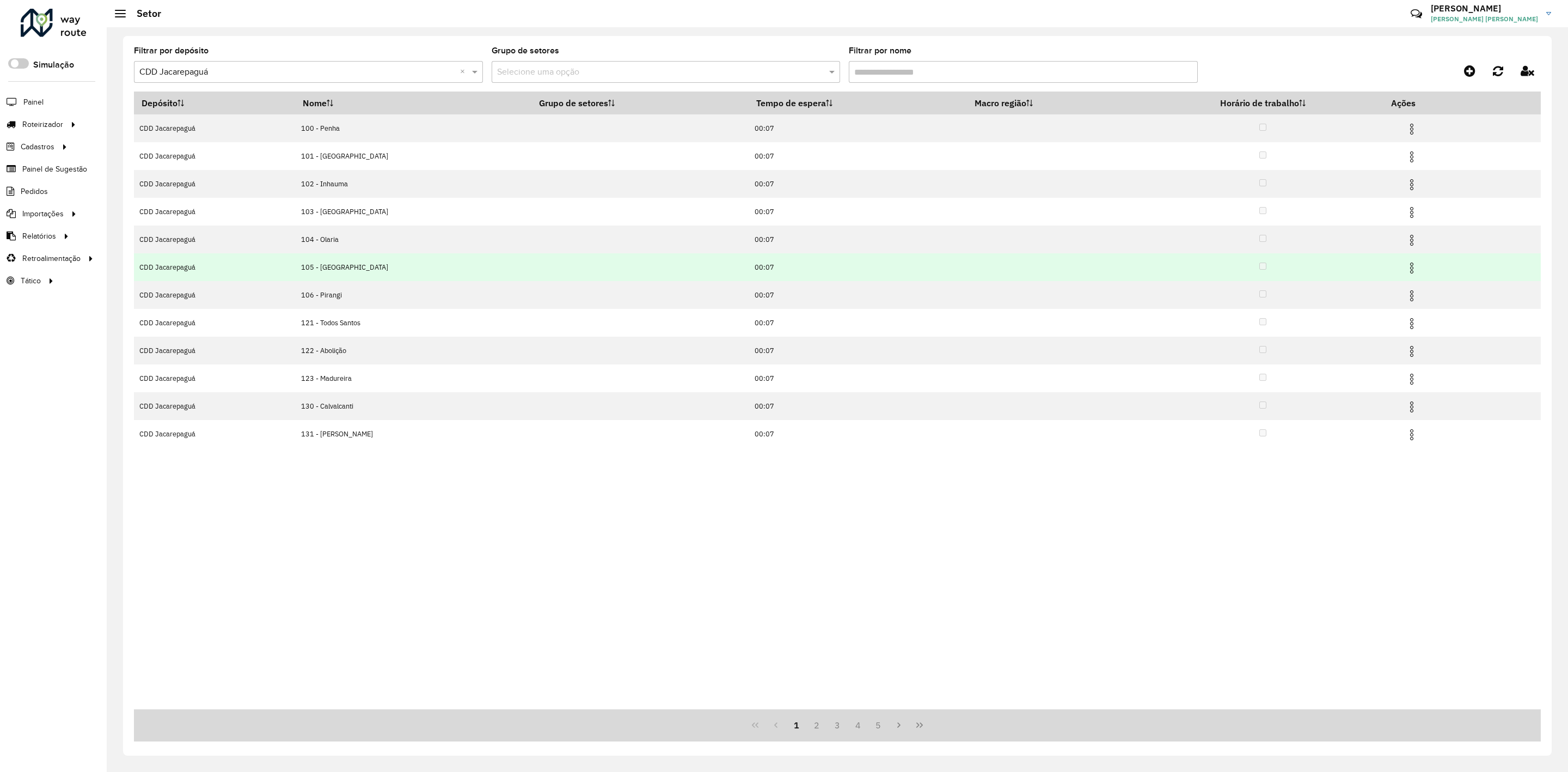
click at [1413, 270] on img at bounding box center [1412, 268] width 13 height 13
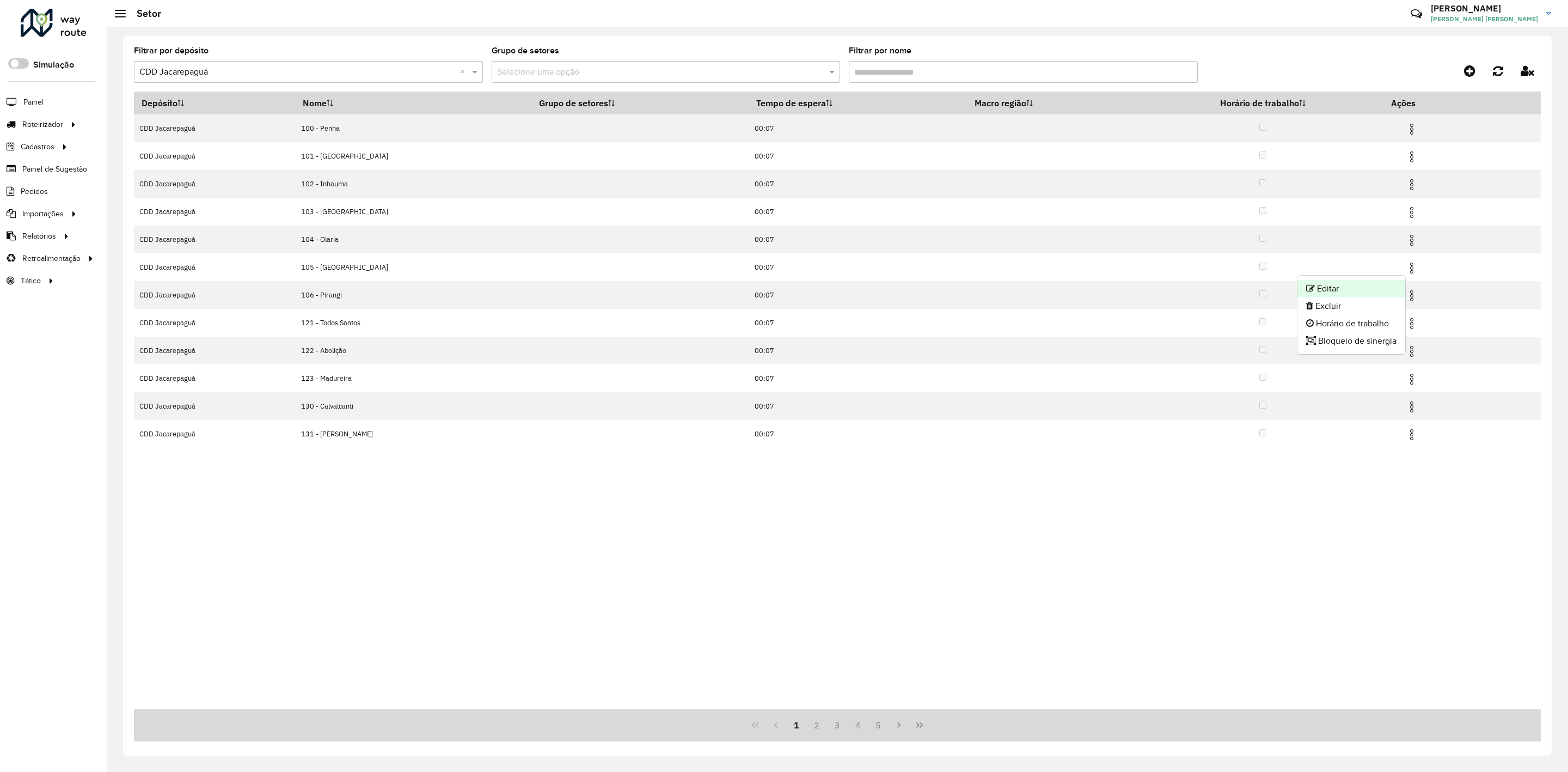
click at [1369, 291] on li "Editar" at bounding box center [1352, 289] width 108 height 18
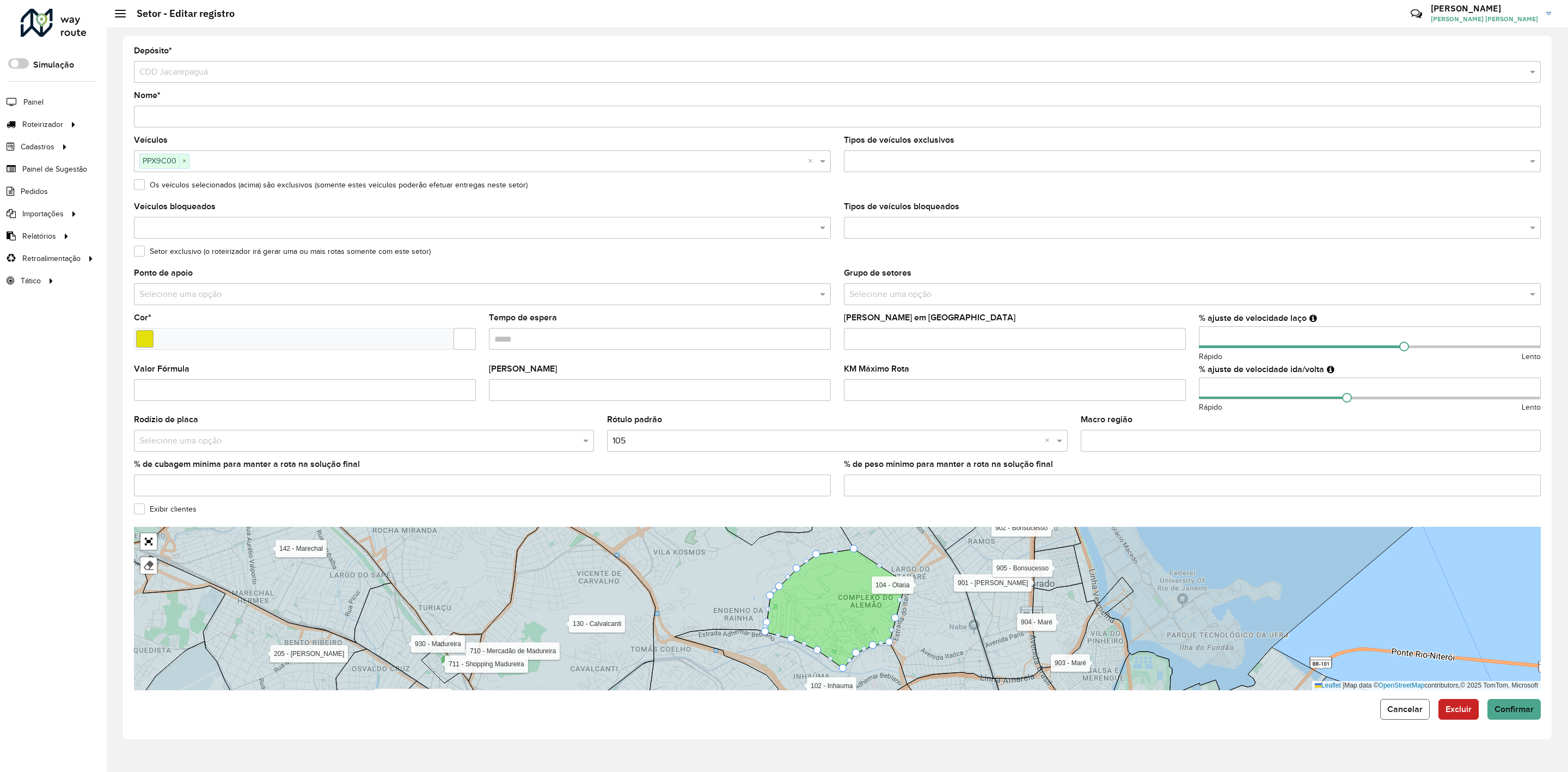
click at [1400, 711] on span "Cancelar" at bounding box center [1405, 709] width 35 height 10
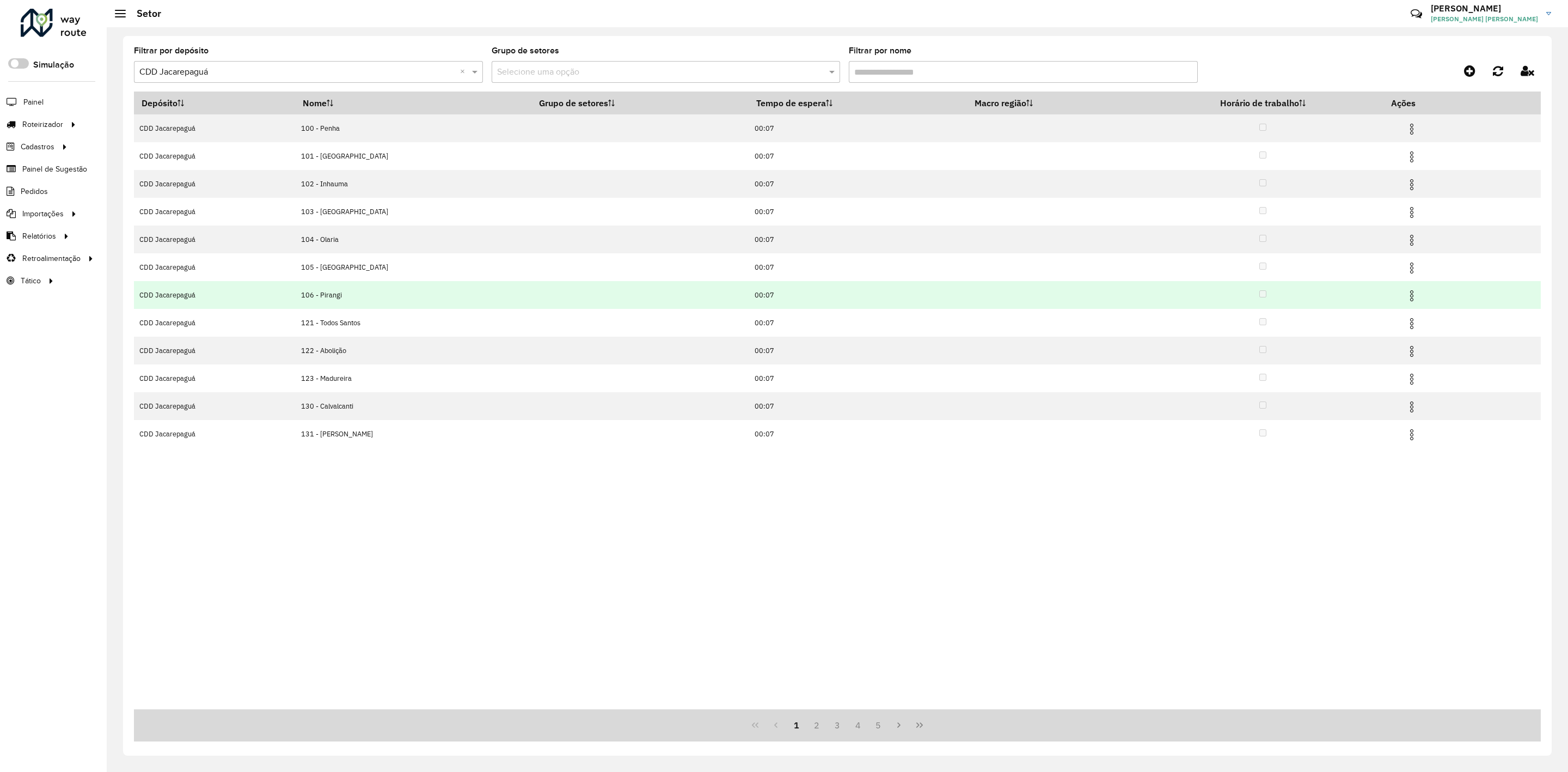
click at [1413, 295] on img at bounding box center [1412, 296] width 13 height 13
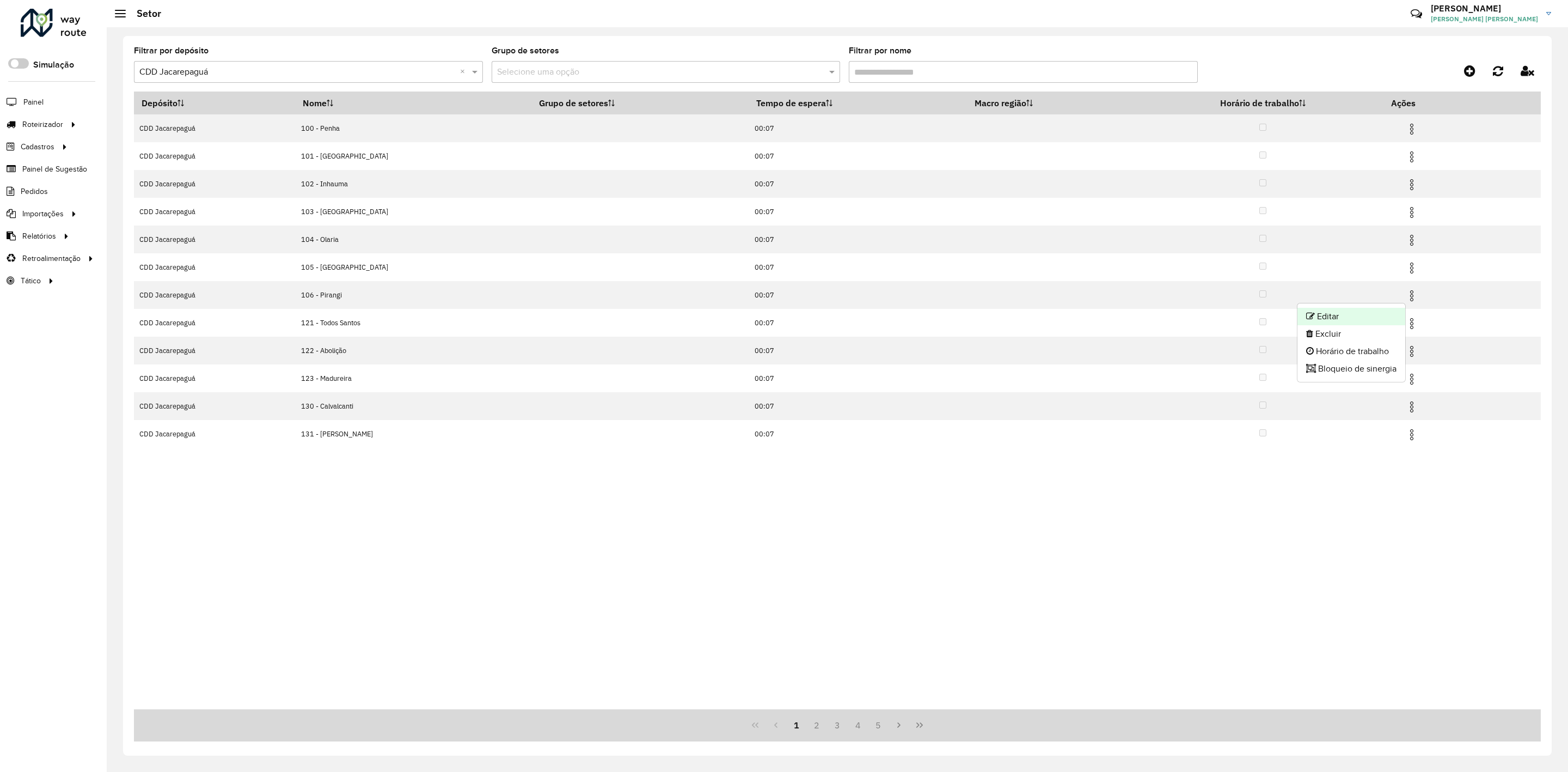
click at [1398, 311] on li "Editar" at bounding box center [1352, 317] width 108 height 18
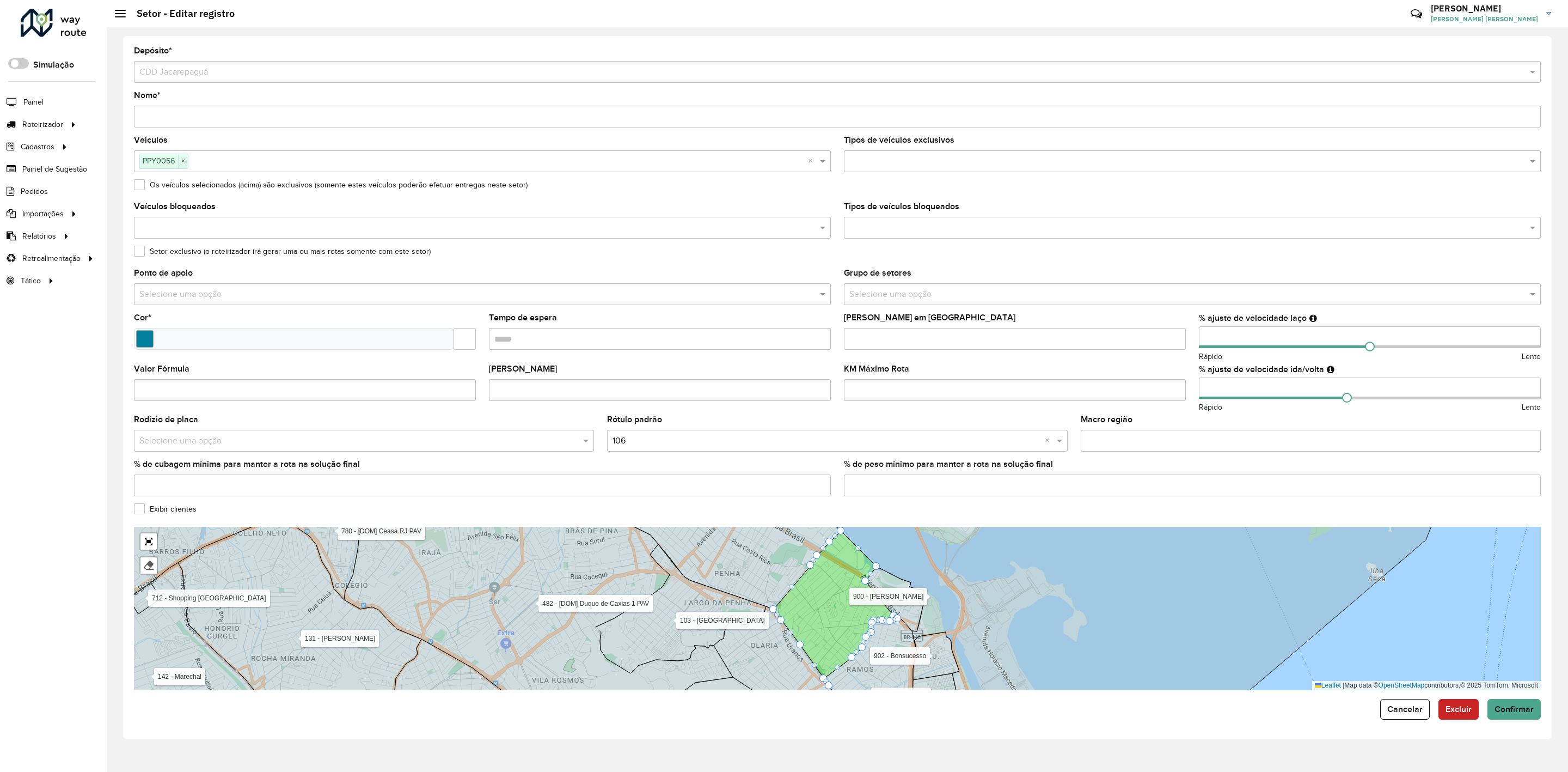
click at [1242, 333] on input "number" at bounding box center [1370, 337] width 342 height 22
type input "*"
type input "**"
click at [1232, 384] on input "number" at bounding box center [1370, 388] width 342 height 22
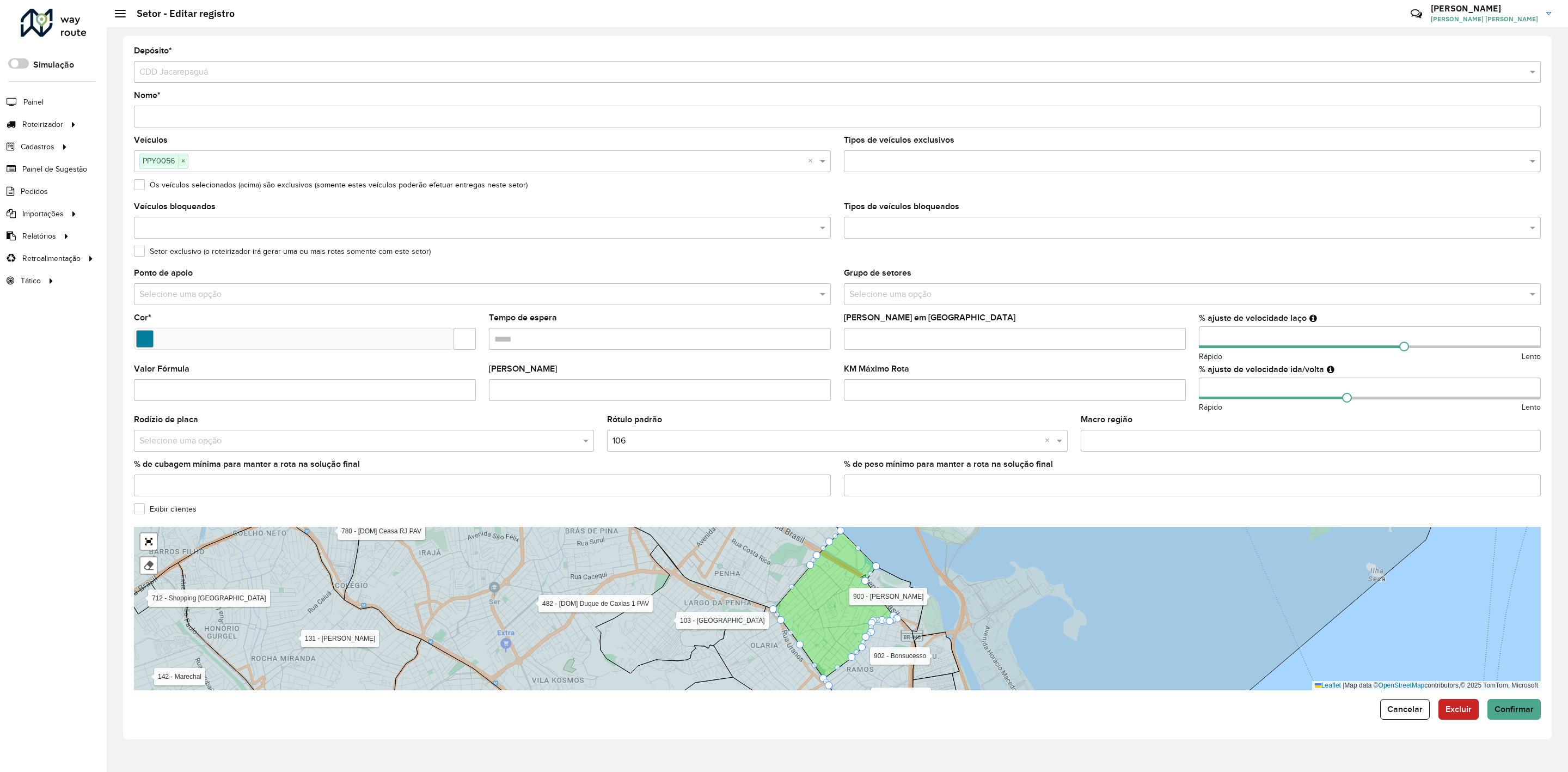
type input "*"
type input "**"
click at [1176, 369] on div "KM Máximo Rota" at bounding box center [1015, 382] width 342 height 36
click at [1521, 714] on span "Confirmar" at bounding box center [1515, 709] width 39 height 10
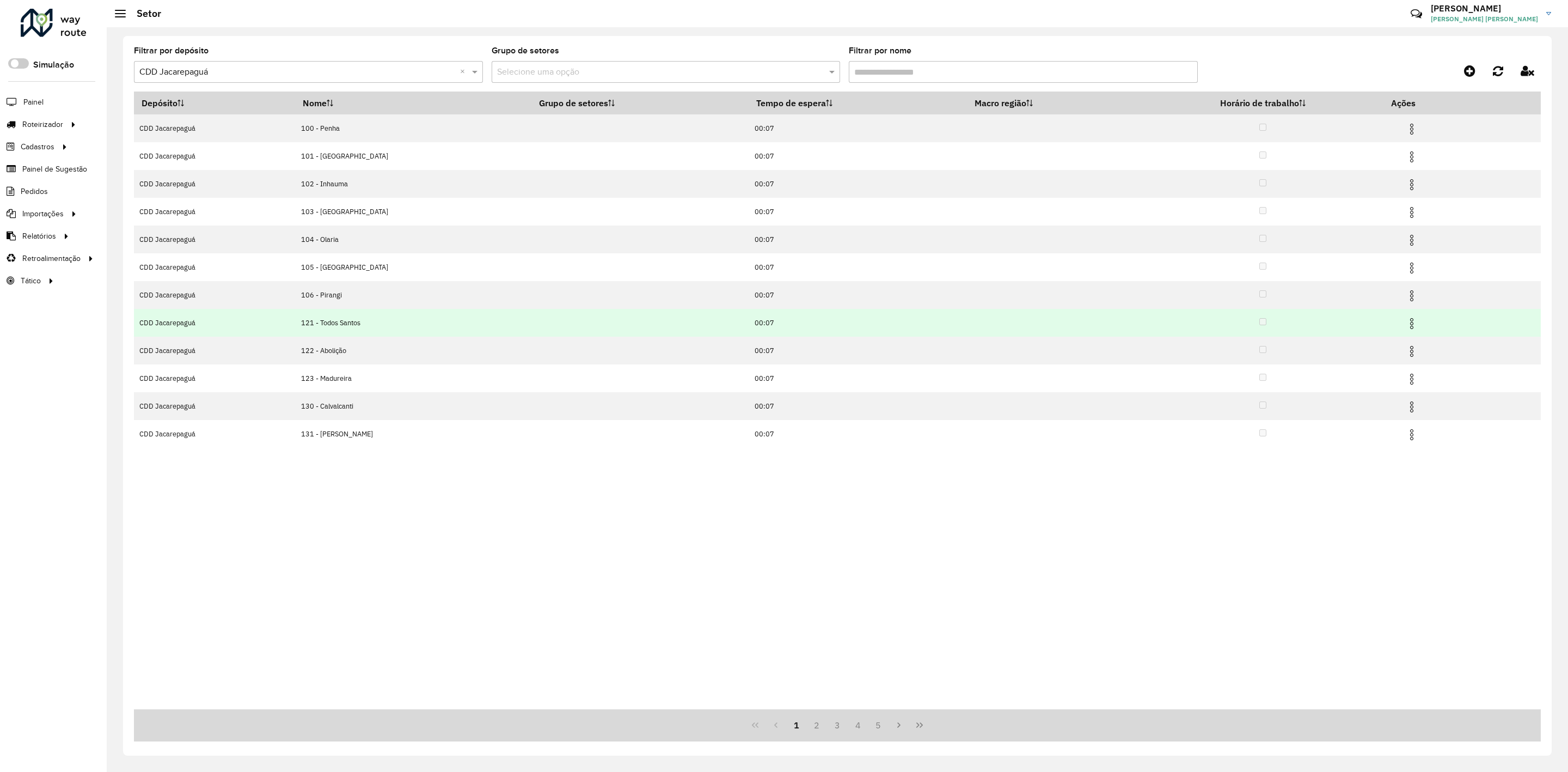
click at [1409, 324] on img at bounding box center [1412, 324] width 13 height 13
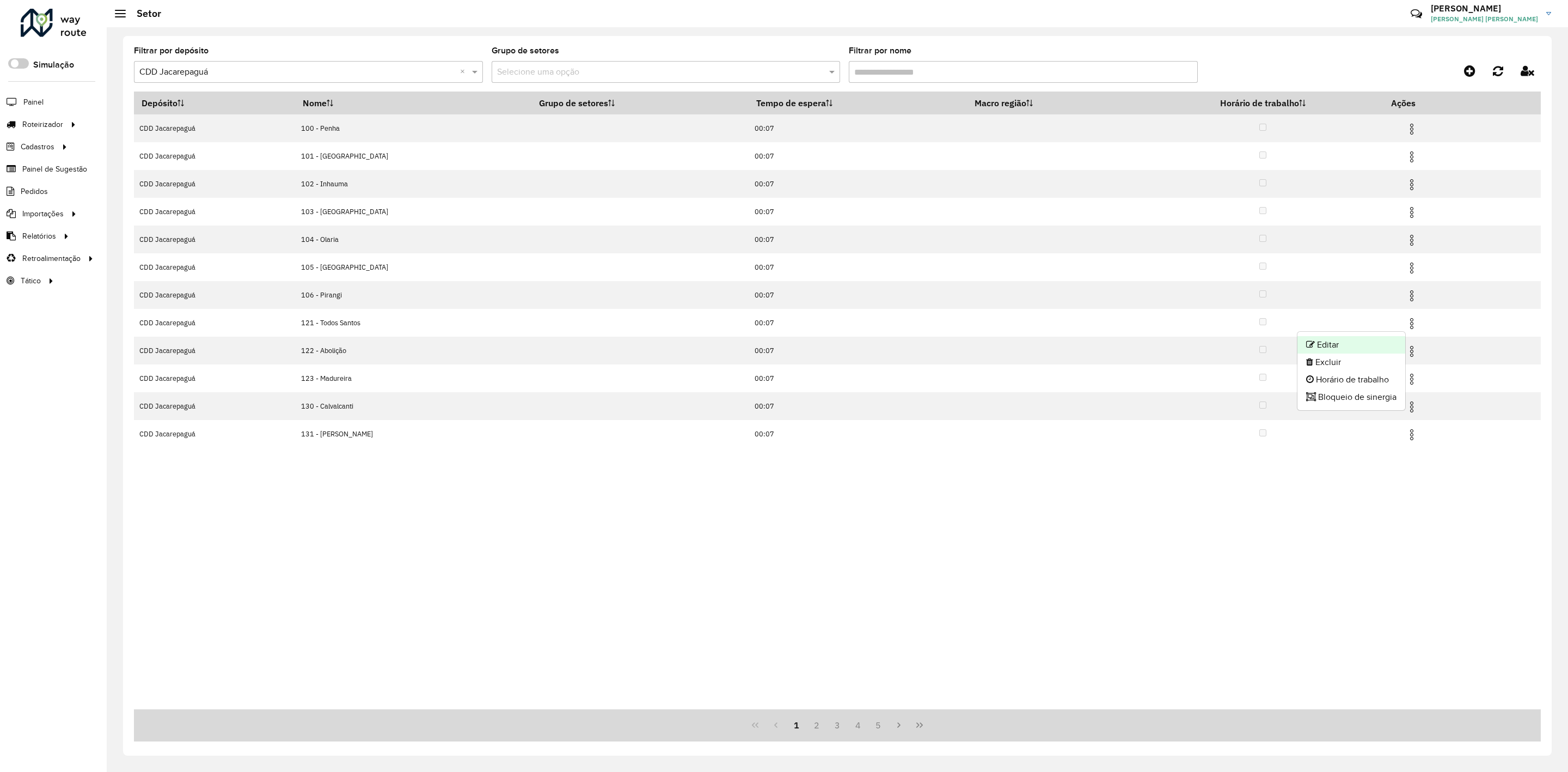
click at [1380, 345] on li "Editar" at bounding box center [1352, 345] width 108 height 18
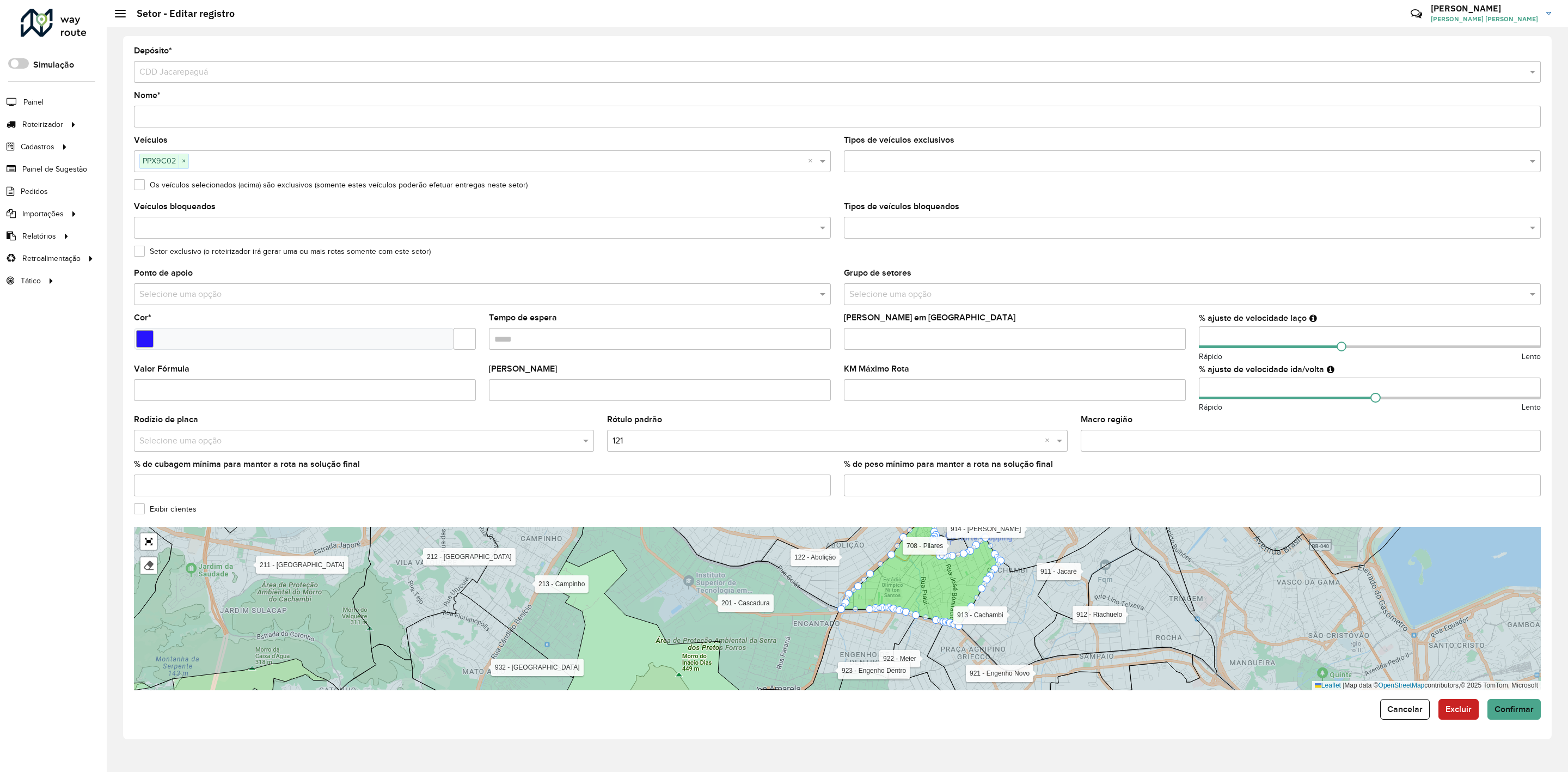
click at [768, 662] on icon at bounding box center [704, 608] width 275 height 182
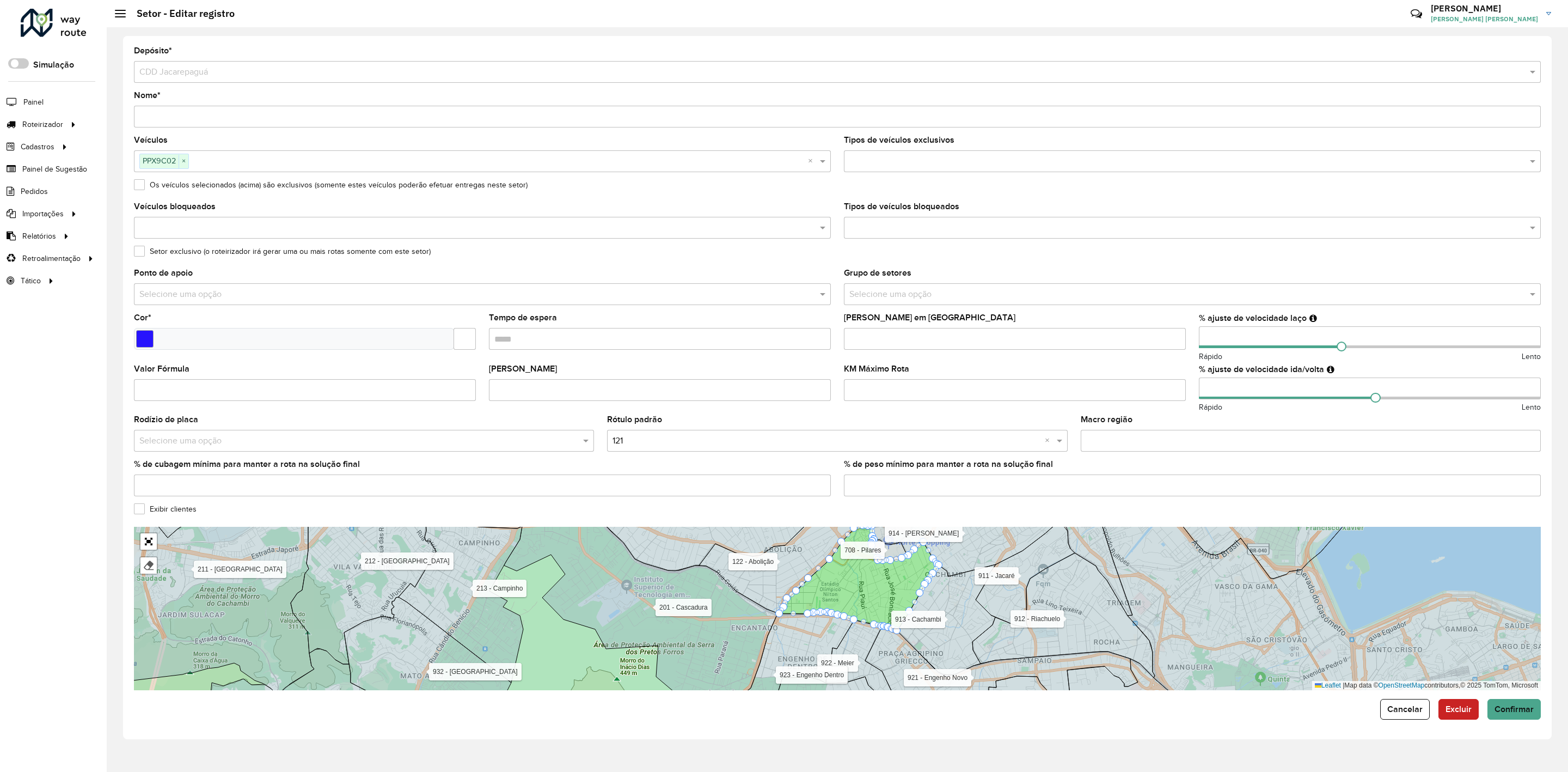
drag, startPoint x: 758, startPoint y: 662, endPoint x: 732, endPoint y: 664, distance: 26.1
click at [734, 664] on icon at bounding box center [642, 612] width 275 height 182
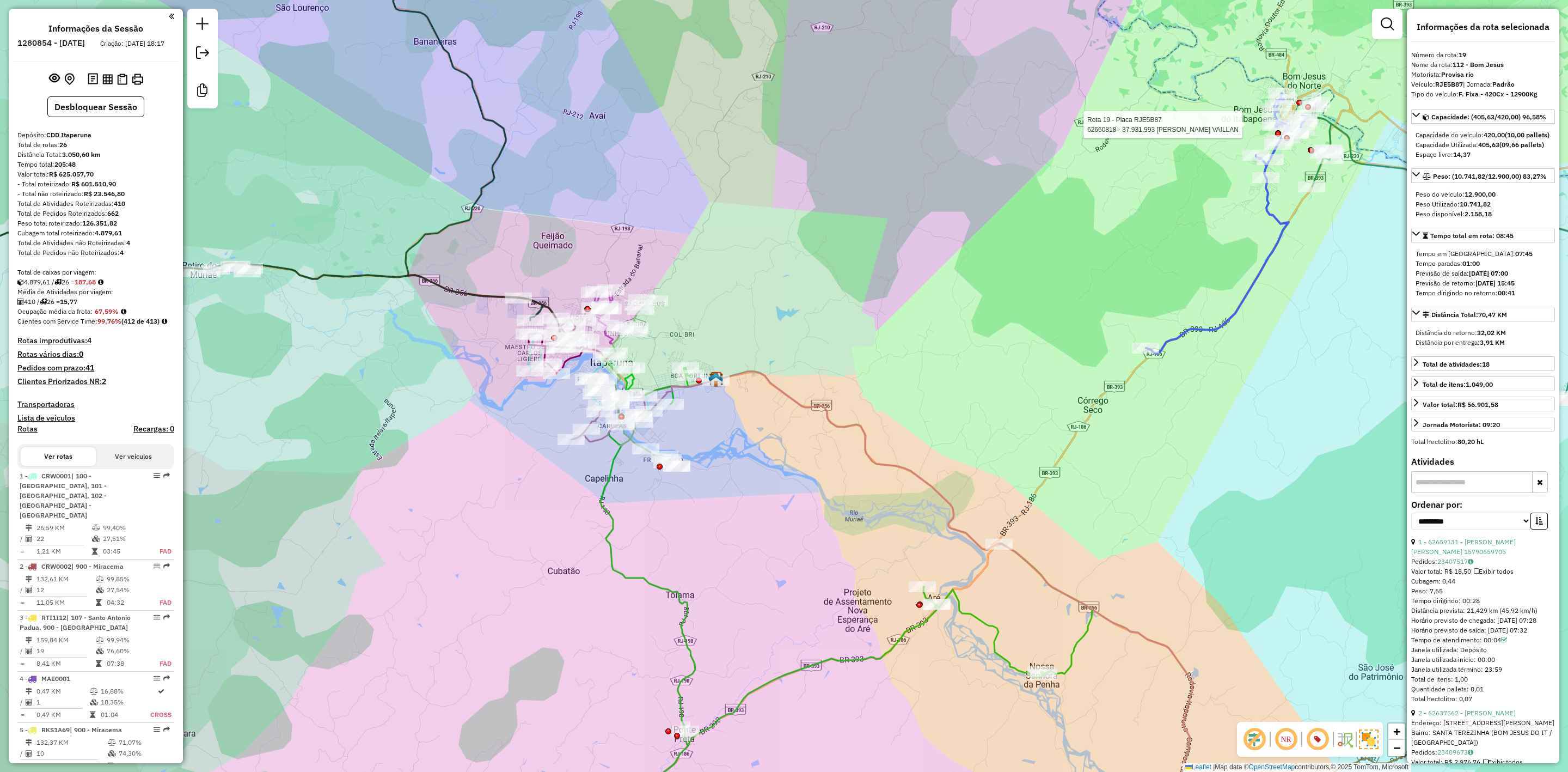
select select "**********"
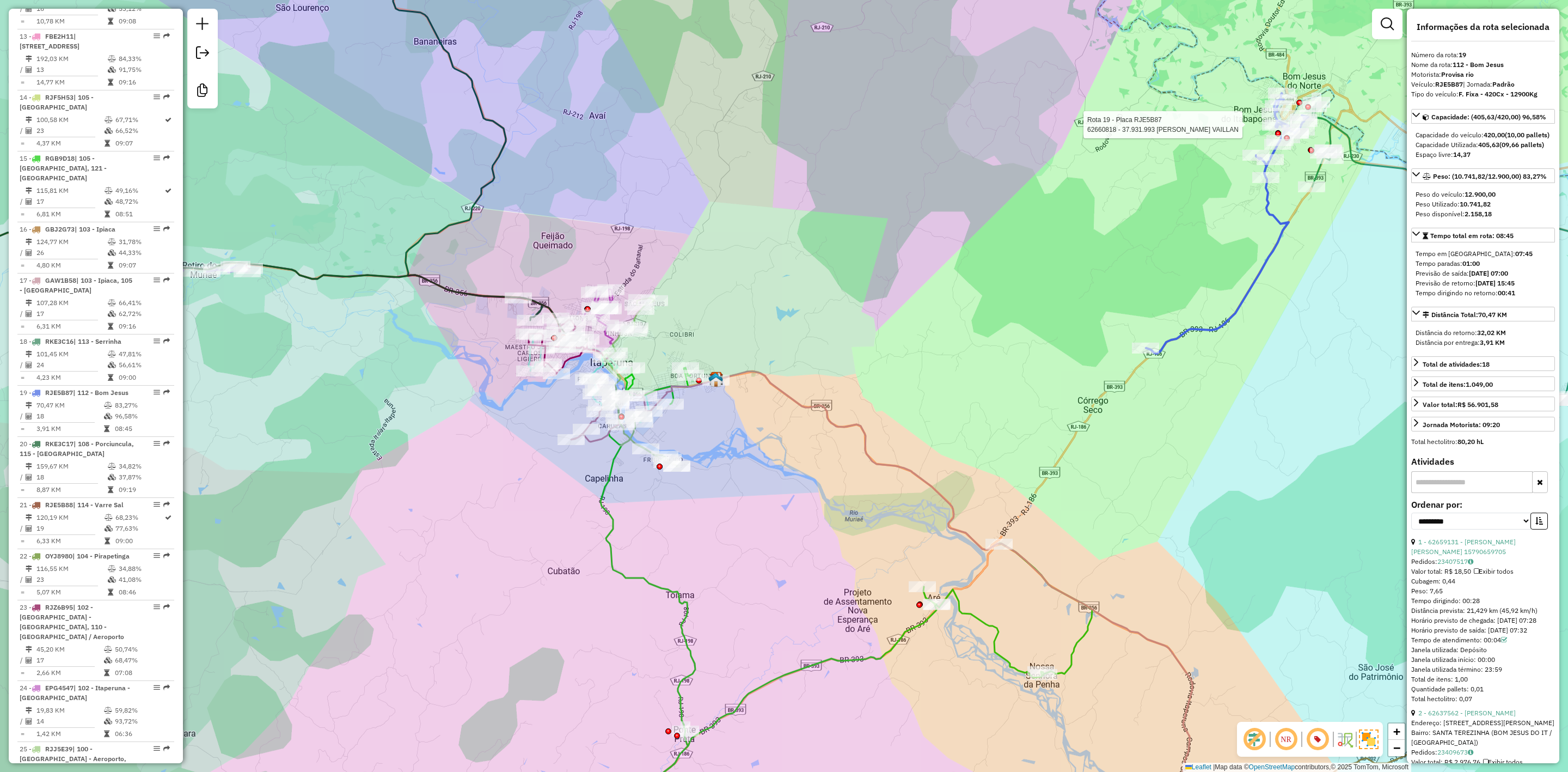
click at [1005, 87] on div "Rota 19 - Placa RJE5B87 62660818 - 37.931.993 DEBORA BASILIO VELOSO VAILLAN Jan…" at bounding box center [784, 386] width 1568 height 772
